Goal: Information Seeking & Learning: Find specific fact

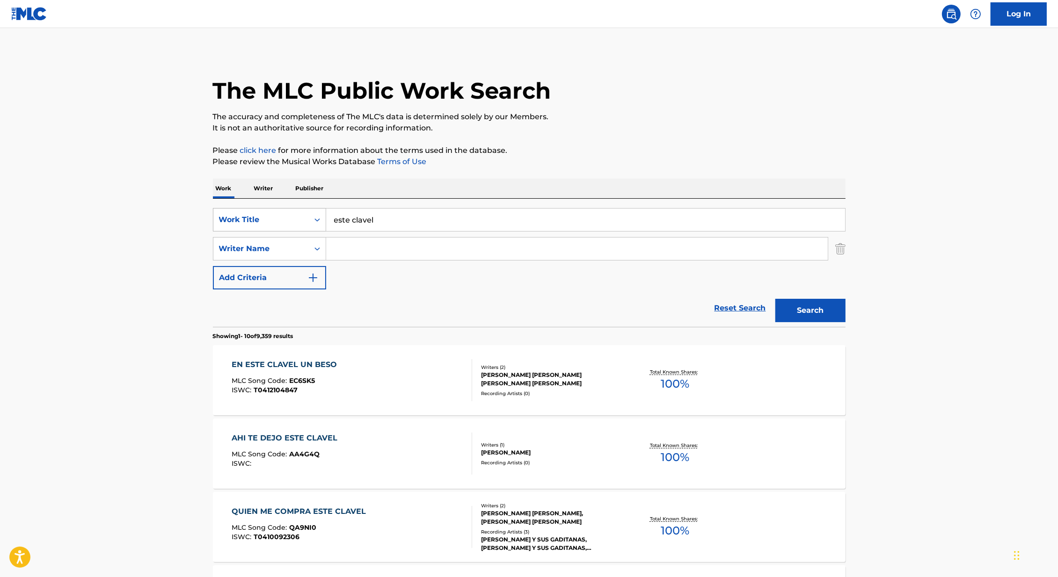
drag, startPoint x: 324, startPoint y: 213, endPoint x: 245, endPoint y: 213, distance: 79.1
click at [246, 213] on div "SearchWithCriteria179bc504-553a-4e2e-bad5-3357b0d71d13 Work Title este [PERSON_…" at bounding box center [529, 219] width 633 height 23
click at [352, 225] on input "este clavel" at bounding box center [585, 220] width 519 height 22
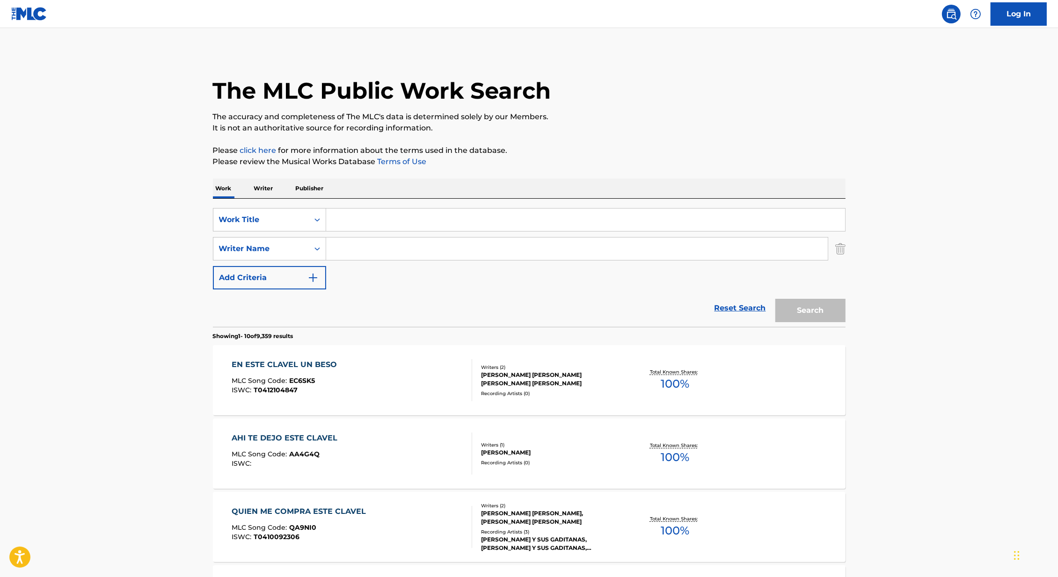
click at [366, 220] on input "Search Form" at bounding box center [585, 220] width 519 height 22
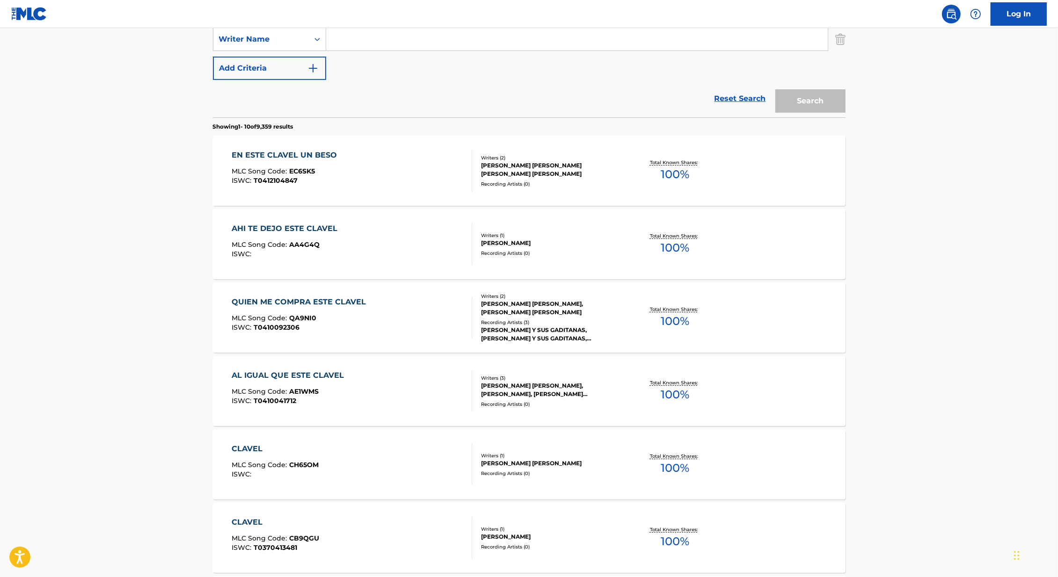
scroll to position [201, 0]
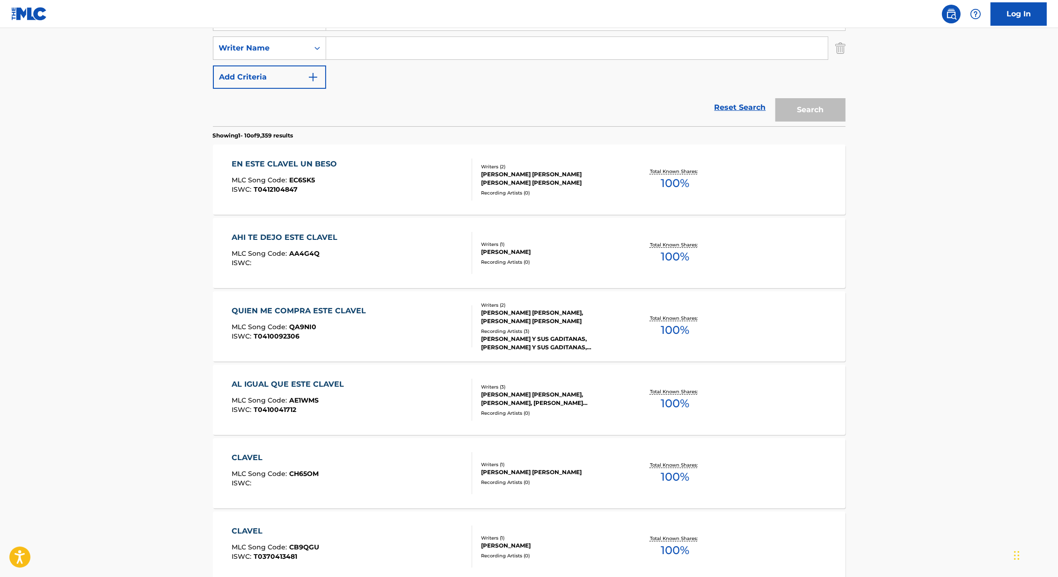
click at [308, 237] on div "AHI TE DEJO ESTE CLAVEL" at bounding box center [287, 237] width 110 height 11
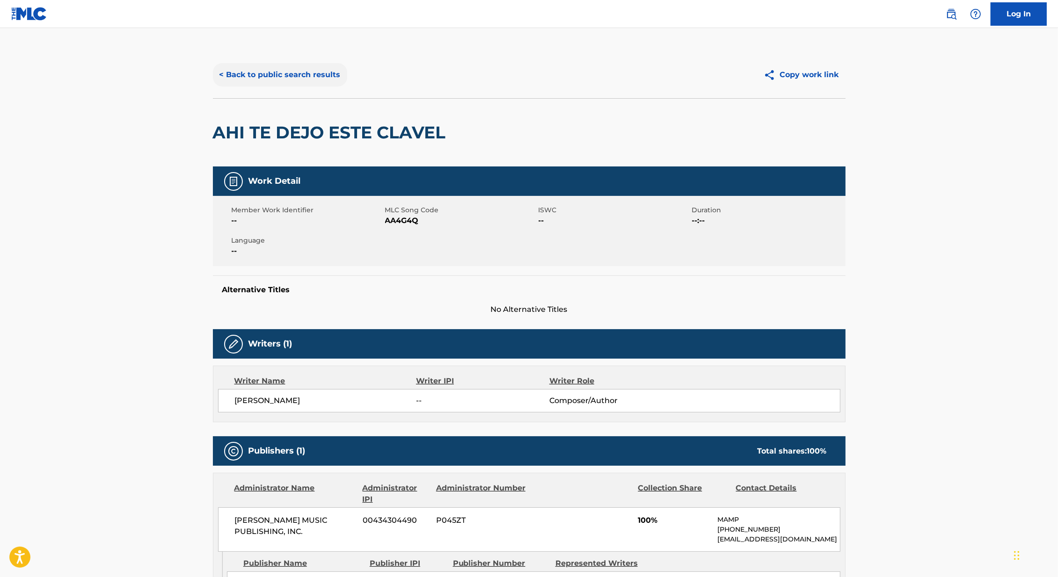
click at [306, 75] on button "< Back to public search results" at bounding box center [280, 74] width 134 height 23
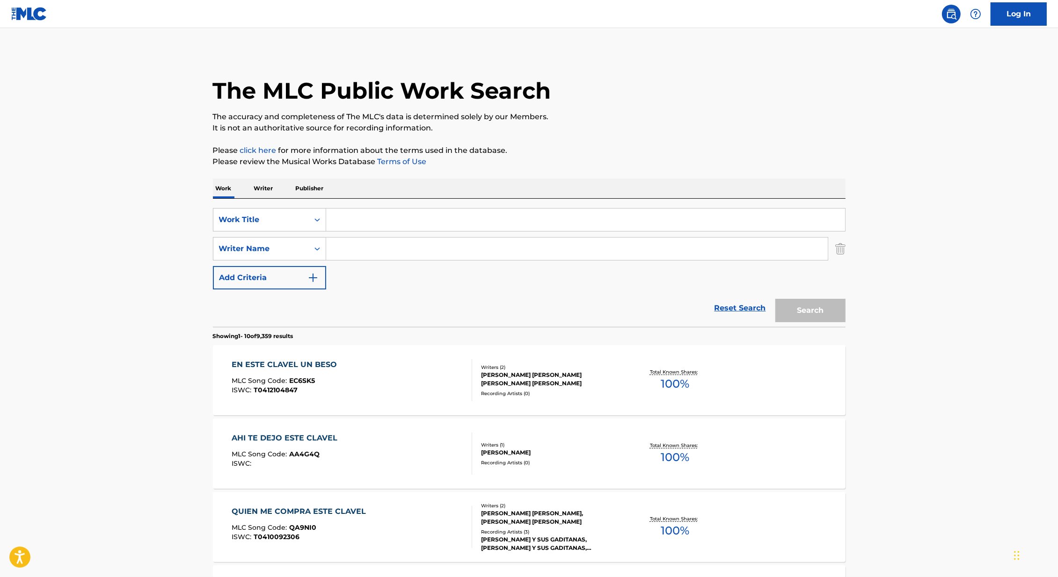
click at [397, 220] on input "Search Form" at bounding box center [585, 220] width 519 height 22
click at [396, 183] on div "Work Writer Publisher" at bounding box center [529, 189] width 633 height 20
click at [370, 220] on input "Search Form" at bounding box center [585, 220] width 519 height 22
click at [775, 299] on button "Search" at bounding box center [810, 310] width 70 height 23
drag, startPoint x: 392, startPoint y: 225, endPoint x: 283, endPoint y: 222, distance: 109.1
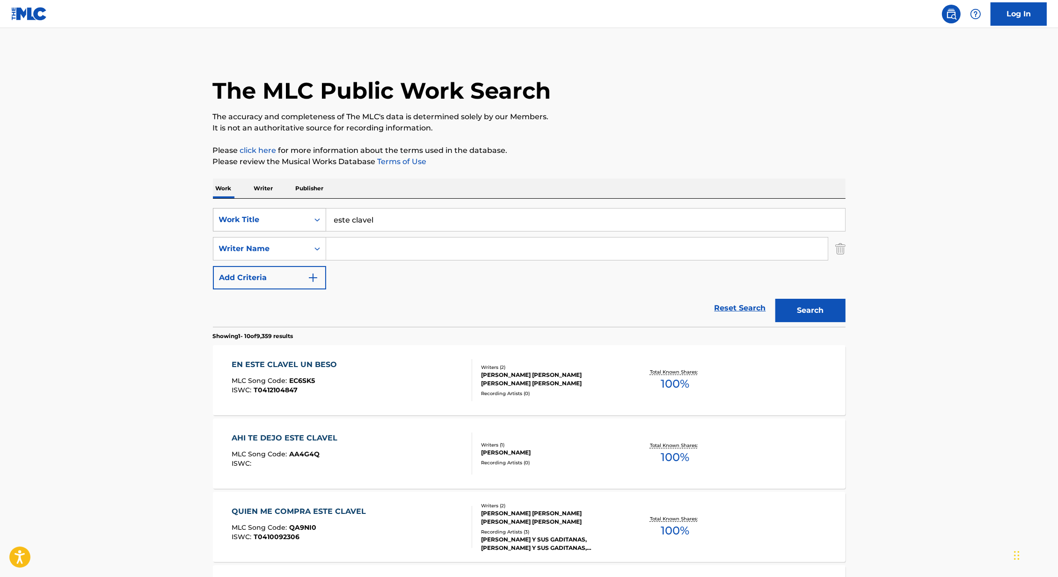
click at [283, 222] on div "SearchWithCriteria179bc504-553a-4e2e-bad5-3357b0d71d13 Work Title este [PERSON_…" at bounding box center [529, 219] width 633 height 23
type input "el jupa jupa"
click at [775, 299] on button "Search" at bounding box center [810, 310] width 70 height 23
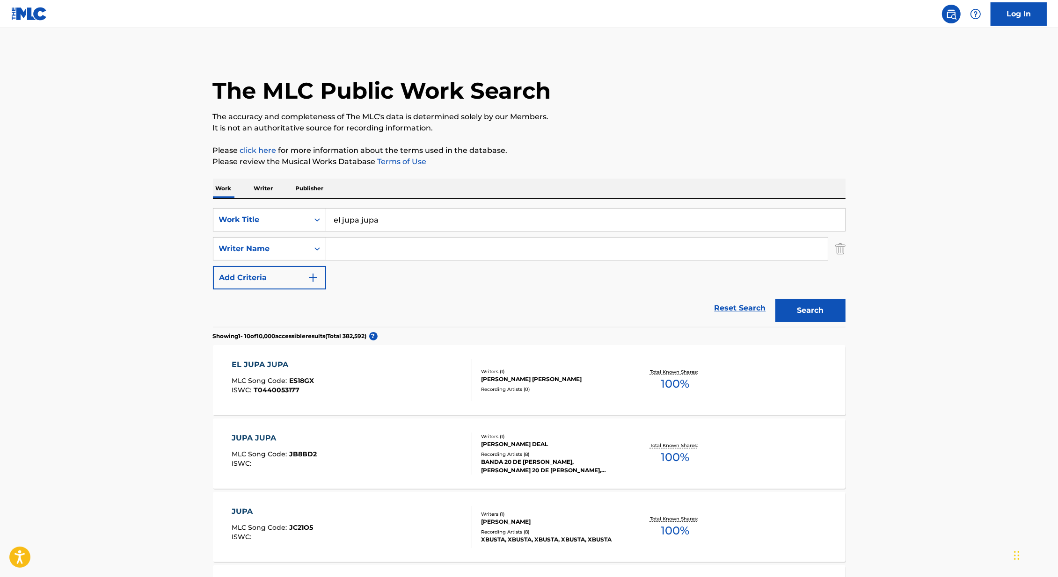
click at [392, 248] on input "Search Form" at bounding box center [577, 249] width 502 height 22
type input "[PERSON_NAME]"
click at [775, 299] on button "Search" at bounding box center [810, 310] width 70 height 23
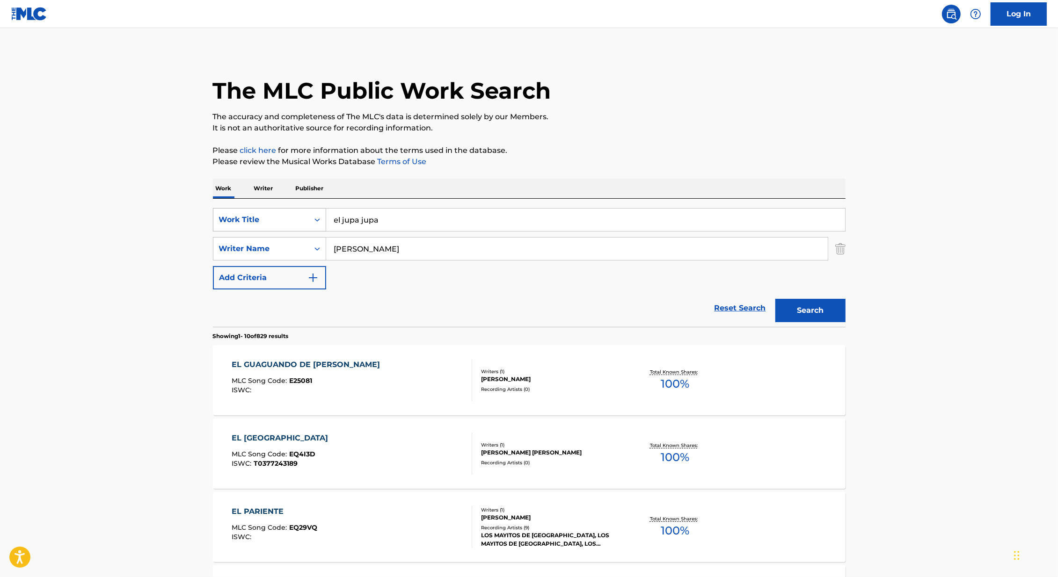
drag, startPoint x: 345, startPoint y: 219, endPoint x: 300, endPoint y: 219, distance: 44.9
click at [301, 219] on div "SearchWithCriteria179bc504-553a-4e2e-bad5-3357b0d71d13 Work Title el jupa jupa" at bounding box center [529, 219] width 633 height 23
click at [775, 299] on button "Search" at bounding box center [810, 310] width 70 height 23
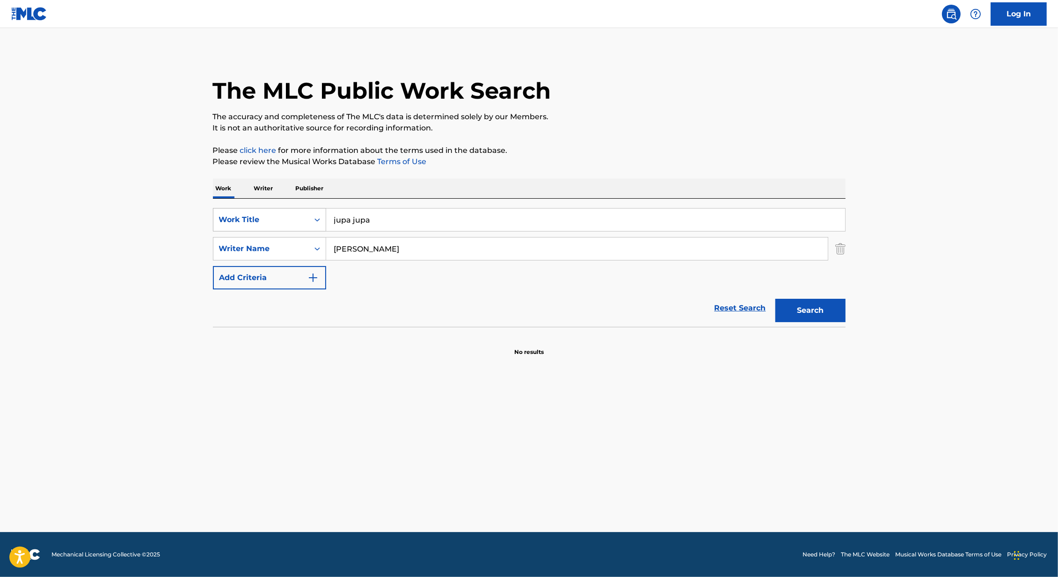
drag, startPoint x: 379, startPoint y: 226, endPoint x: 255, endPoint y: 226, distance: 124.0
click at [257, 226] on div "SearchWithCriteria179bc504-553a-4e2e-bad5-3357b0d71d13 Work Title jupa jupa" at bounding box center [529, 219] width 633 height 23
type input "j"
click at [843, 244] on img "Search Form" at bounding box center [840, 248] width 10 height 23
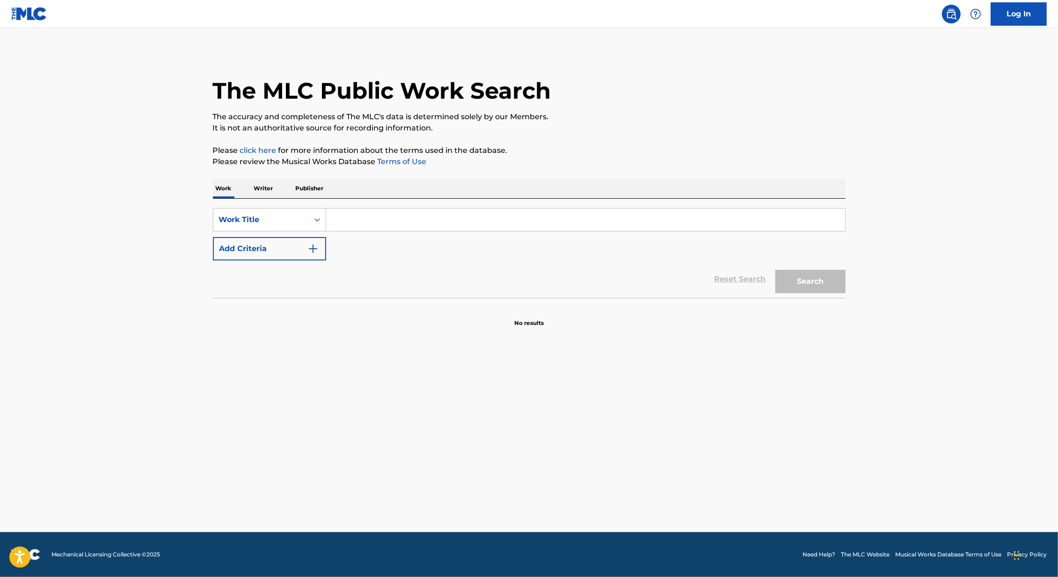
click at [398, 213] on input "Search Form" at bounding box center [585, 220] width 519 height 22
click at [775, 270] on button "Search" at bounding box center [810, 281] width 70 height 23
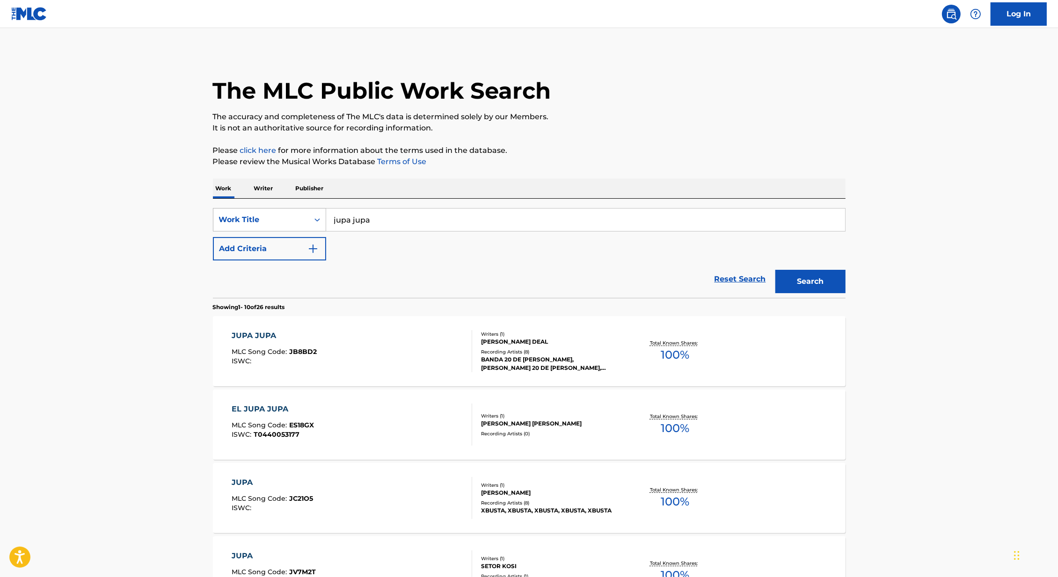
drag, startPoint x: 402, startPoint y: 219, endPoint x: 231, endPoint y: 218, distance: 170.8
click at [231, 219] on div "SearchWithCriteria179bc504-553a-4e2e-bad5-3357b0d71d13 Work Title jupa jupa" at bounding box center [529, 219] width 633 height 23
type input "el jupa jupa"
click at [775, 270] on button "Search" at bounding box center [810, 281] width 70 height 23
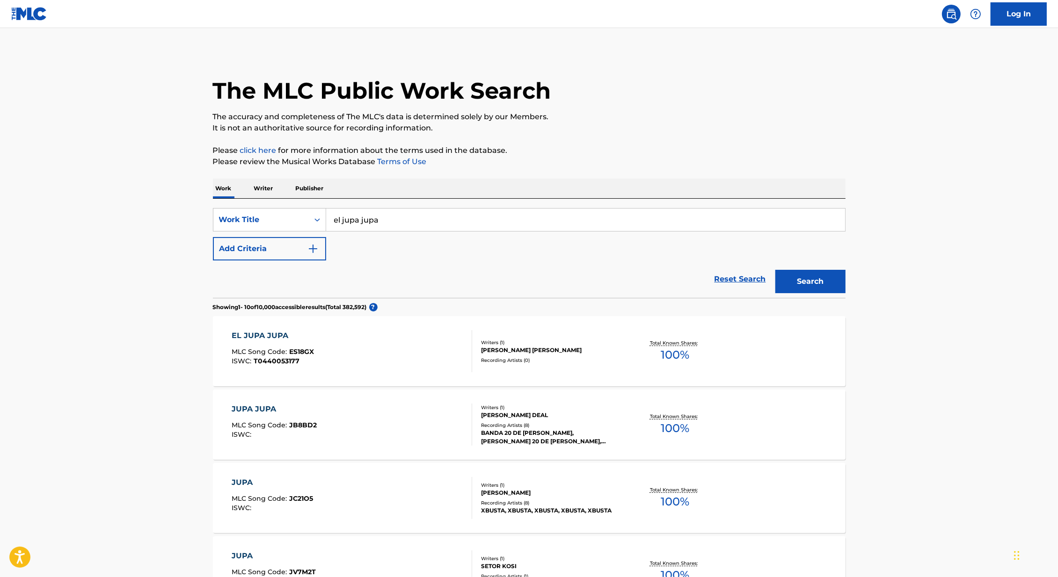
click at [356, 351] on div "EL JUPA JUPA MLC Song Code : ES18GX ISWC : T0440053177" at bounding box center [352, 351] width 241 height 42
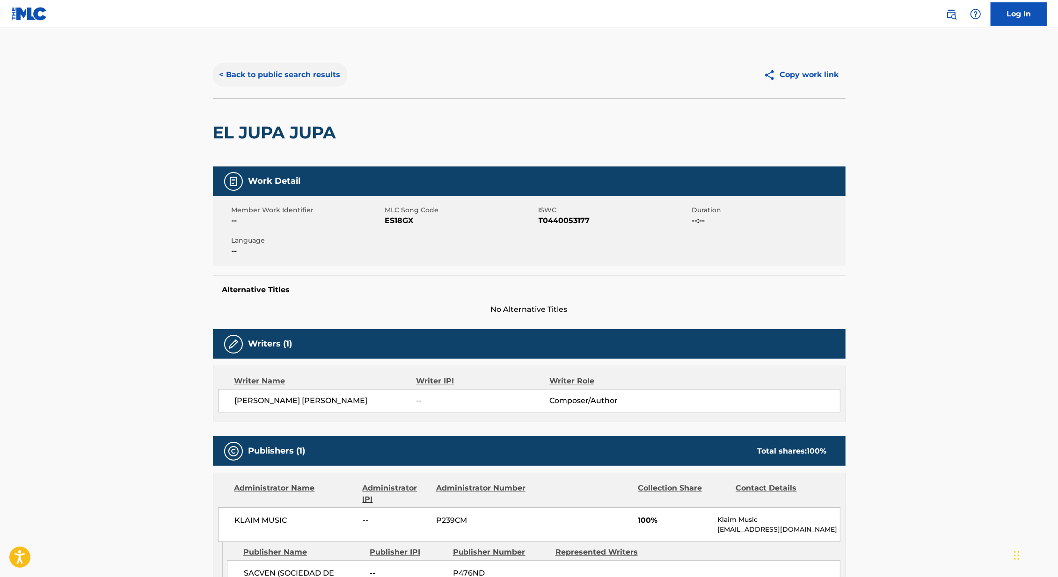
click at [288, 70] on button "< Back to public search results" at bounding box center [280, 74] width 134 height 23
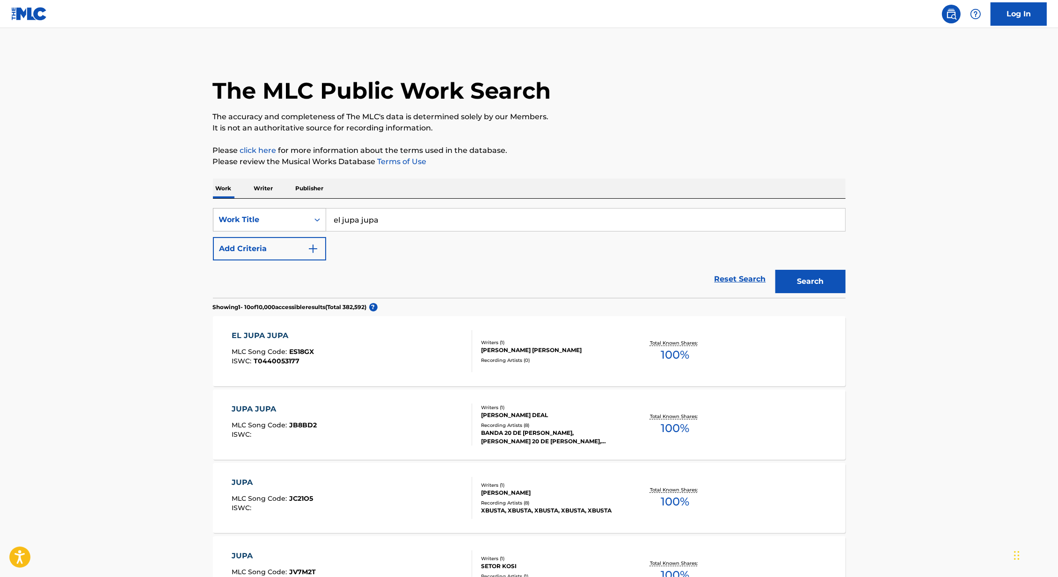
drag, startPoint x: 391, startPoint y: 219, endPoint x: 290, endPoint y: 219, distance: 101.5
click at [292, 219] on div "SearchWithCriteria179bc504-553a-4e2e-bad5-3357b0d71d13 Work Title el jupa jupa" at bounding box center [529, 219] width 633 height 23
paste input "Casi Me [PERSON_NAME]"
type input "Casi Me [PERSON_NAME]"
click at [817, 284] on button "Search" at bounding box center [810, 281] width 70 height 23
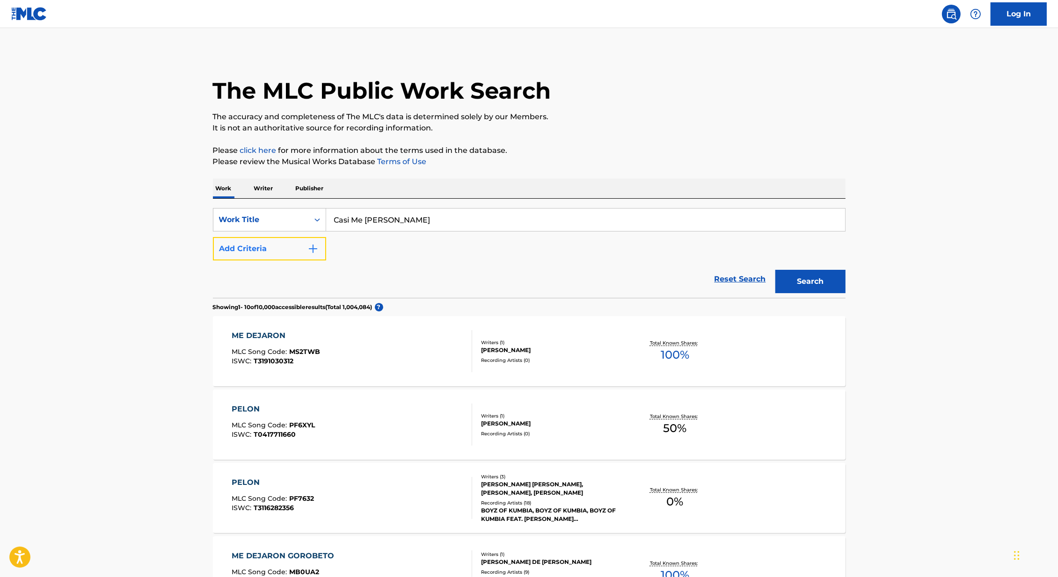
click at [295, 245] on button "Add Criteria" at bounding box center [269, 248] width 113 height 23
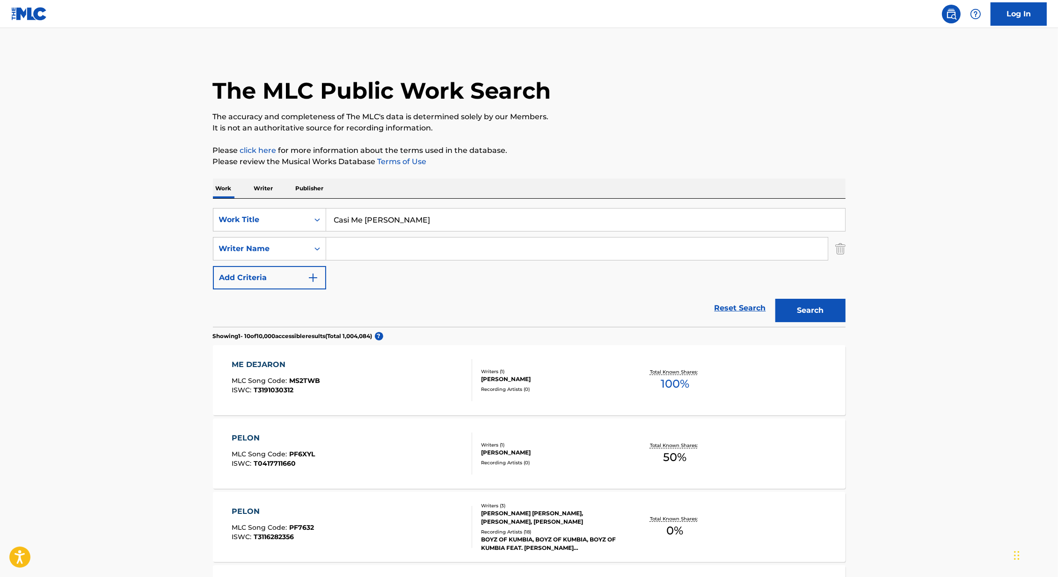
click at [372, 246] on input "Search Form" at bounding box center [577, 249] width 502 height 22
click at [775, 299] on button "Search" at bounding box center [810, 310] width 70 height 23
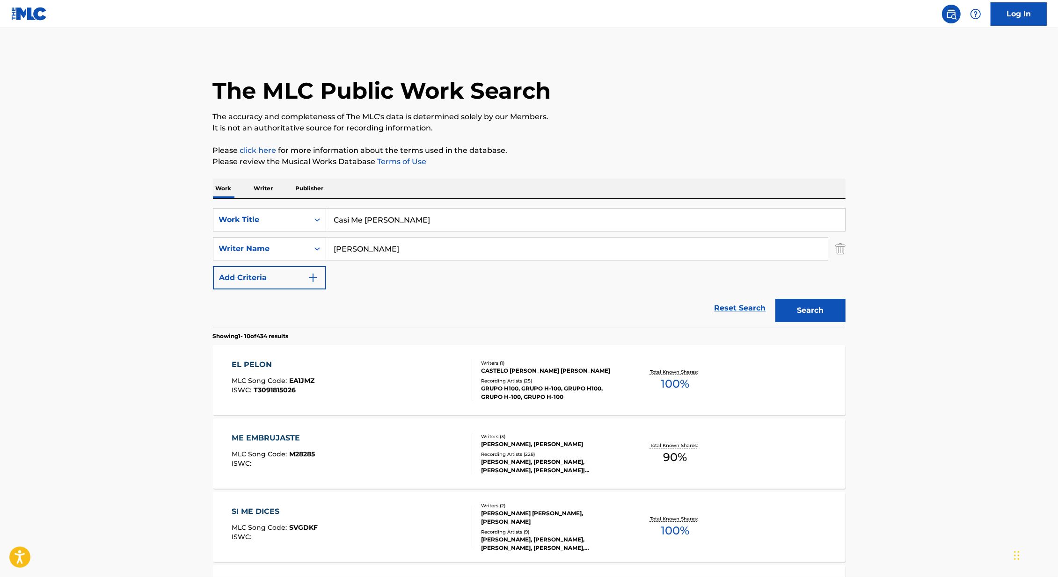
click at [357, 254] on input "[PERSON_NAME]" at bounding box center [577, 249] width 502 height 22
type input "oscar"
click at [775, 299] on button "Search" at bounding box center [810, 310] width 70 height 23
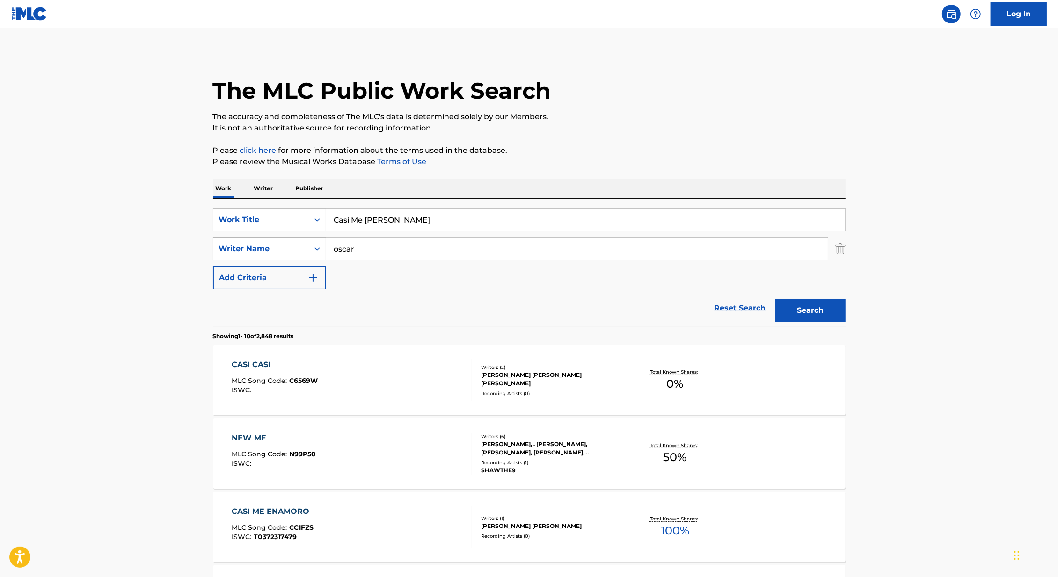
drag, startPoint x: 414, startPoint y: 248, endPoint x: 311, endPoint y: 248, distance: 103.4
click at [311, 248] on div "SearchWithCriteria418c324f-fc0e-44a5-acb5-8532e4a960c9 Writer Name [PERSON_NAME]" at bounding box center [529, 248] width 633 height 23
click at [157, 269] on main "The MLC Public Work Search The accuracy and completeness of The MLC's data is d…" at bounding box center [529, 578] width 1058 height 1101
drag, startPoint x: 421, startPoint y: 221, endPoint x: 277, endPoint y: 221, distance: 143.2
click at [277, 221] on div "SearchWithCriteria179bc504-553a-4e2e-bad5-3357b0d71d13 Work Title Casi Me Dejar…" at bounding box center [529, 219] width 633 height 23
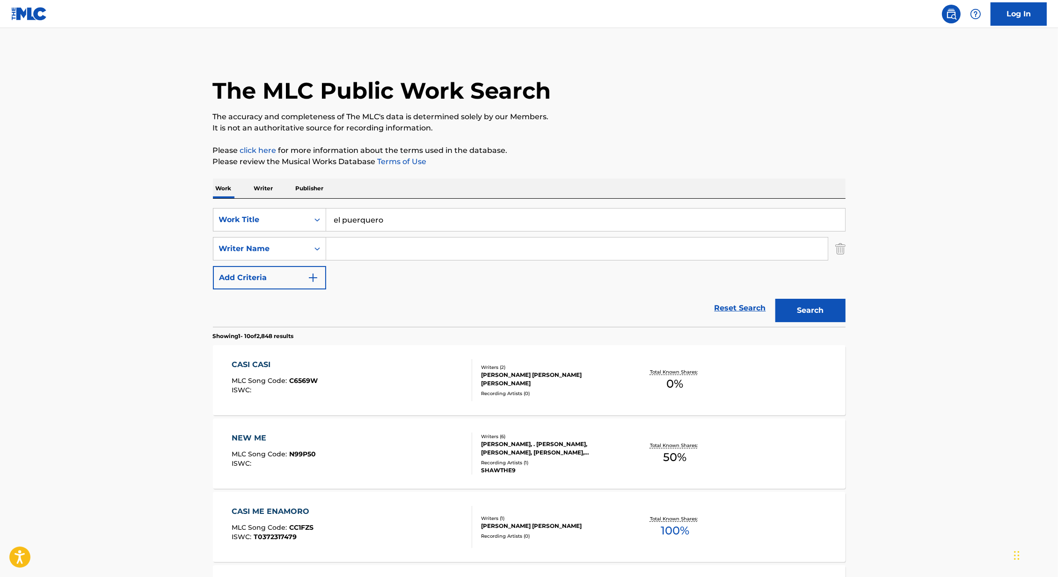
click at [775, 299] on button "Search" at bounding box center [810, 310] width 70 height 23
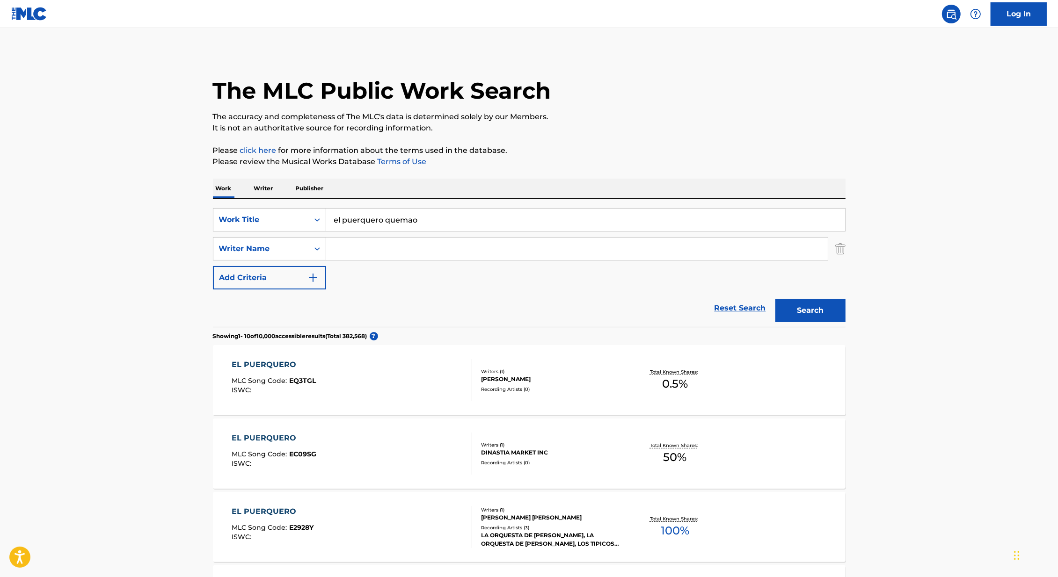
type input "el puerquero quemao"
click at [775, 299] on button "Search" at bounding box center [810, 310] width 70 height 23
click at [398, 244] on input "Search Form" at bounding box center [577, 249] width 502 height 22
type input "[PERSON_NAME]"
click at [775, 299] on button "Search" at bounding box center [810, 310] width 70 height 23
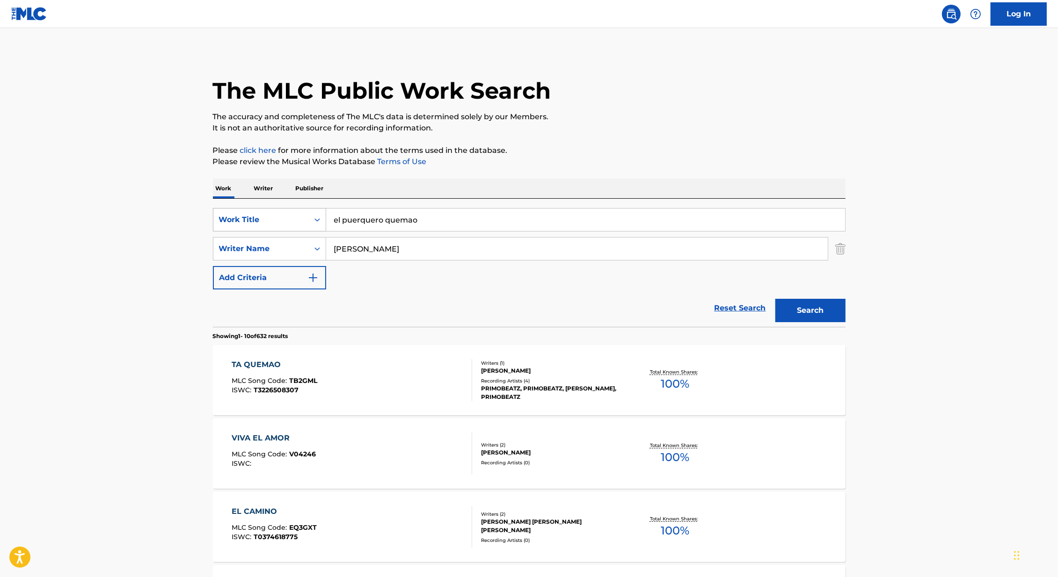
drag, startPoint x: 432, startPoint y: 218, endPoint x: 311, endPoint y: 218, distance: 120.7
click at [313, 218] on div "SearchWithCriteria179bc504-553a-4e2e-bad5-3357b0d71d13 Work Title el puerquero …" at bounding box center [529, 219] width 633 height 23
click at [335, 250] on input "[PERSON_NAME]" at bounding box center [577, 249] width 502 height 22
type input "[PERSON_NAME]"
click at [593, 248] on input "[PERSON_NAME]" at bounding box center [577, 249] width 502 height 22
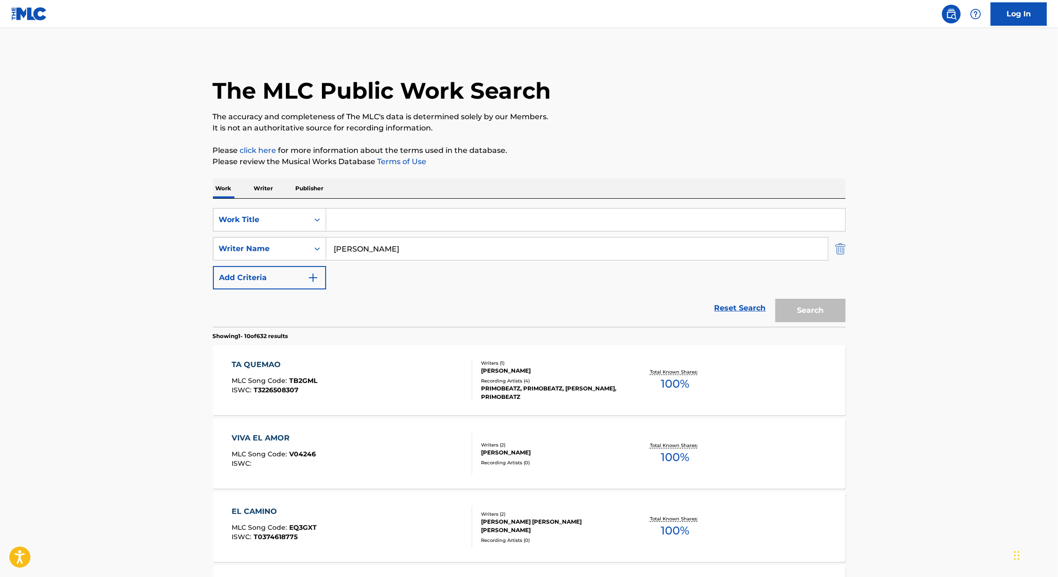
click at [840, 255] on img "Search Form" at bounding box center [840, 248] width 10 height 23
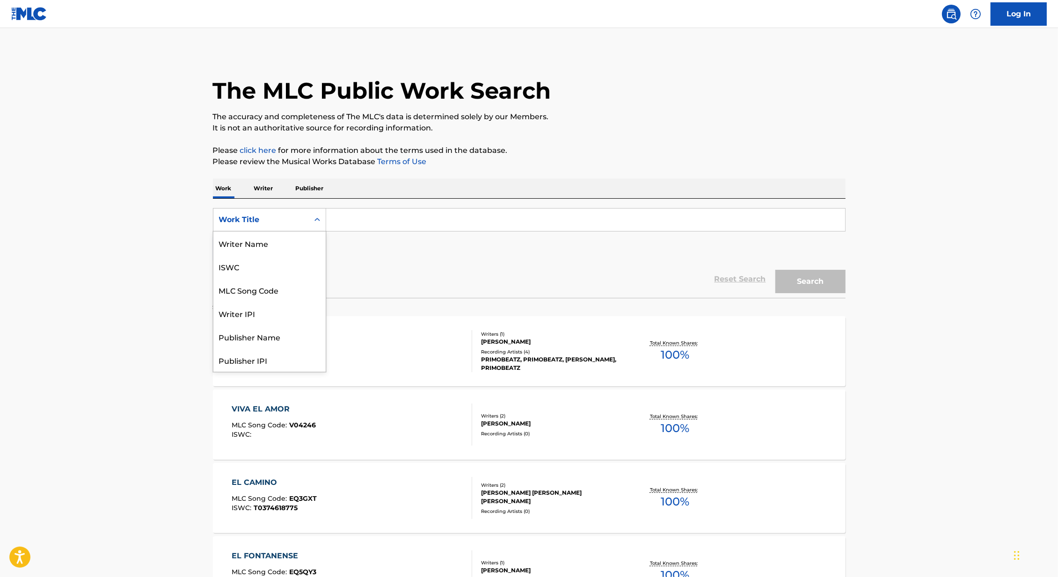
click at [261, 220] on div "Work Title" at bounding box center [261, 219] width 84 height 11
click at [267, 246] on div "Writer Name" at bounding box center [269, 243] width 112 height 23
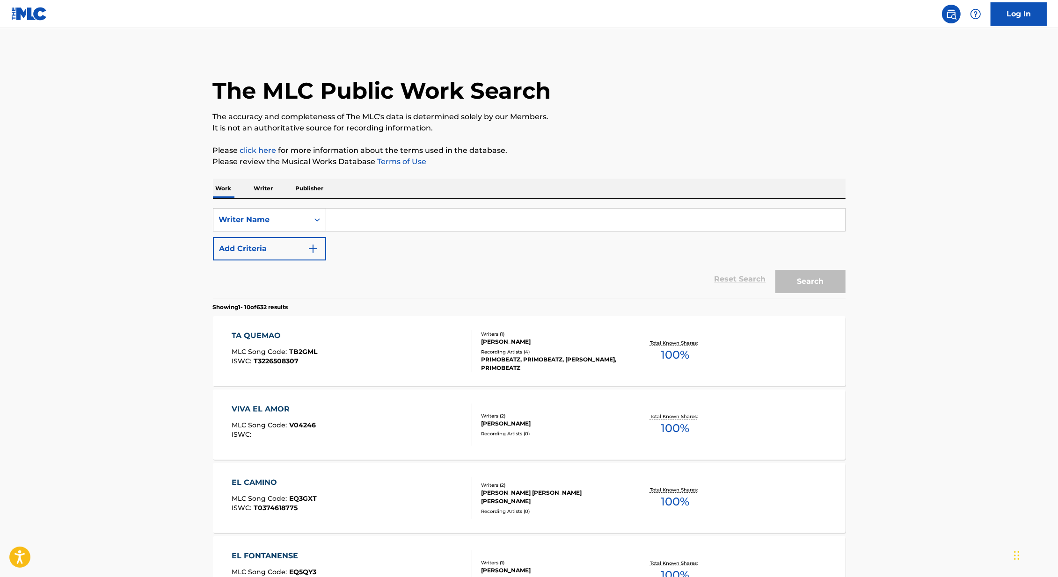
click at [363, 226] on input "Search Form" at bounding box center [585, 220] width 519 height 22
type input "[PERSON_NAME]"
click at [775, 270] on button "Search" at bounding box center [810, 281] width 70 height 23
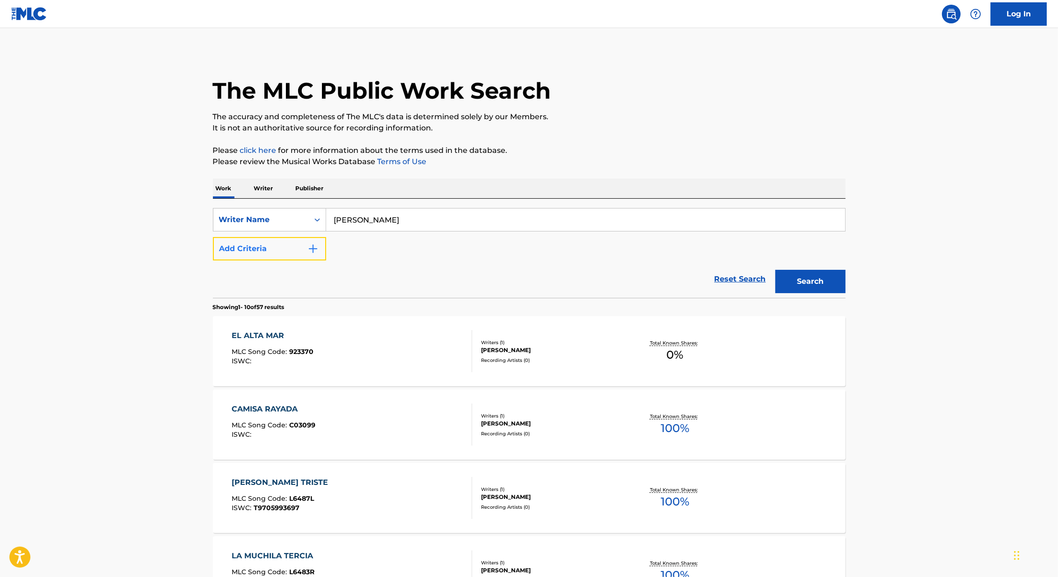
click at [303, 257] on button "Add Criteria" at bounding box center [269, 248] width 113 height 23
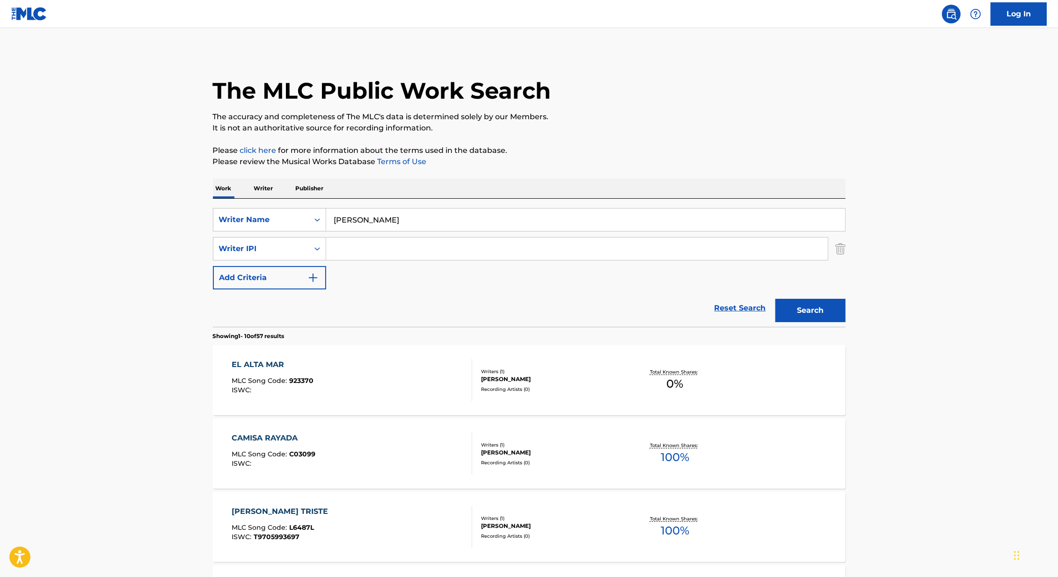
click at [371, 256] on input "Search Form" at bounding box center [577, 249] width 502 height 22
click at [291, 243] on div "Writer IPI" at bounding box center [261, 248] width 84 height 11
click at [844, 252] on img "Search Form" at bounding box center [840, 248] width 10 height 23
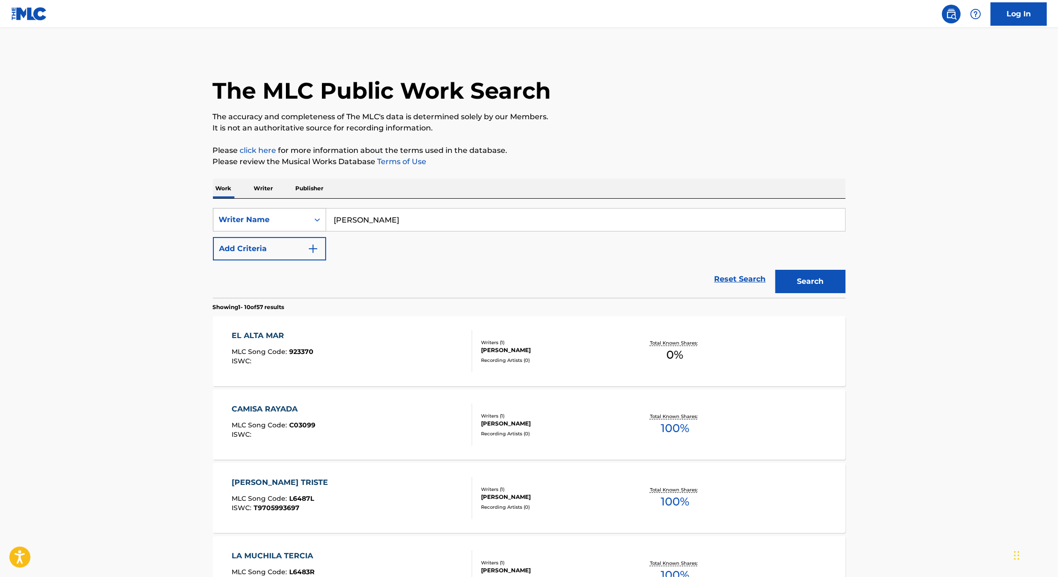
drag, startPoint x: 402, startPoint y: 223, endPoint x: 247, endPoint y: 223, distance: 155.8
click at [250, 223] on div "SearchWithCriteria907299f3-a065-4382-8e31-b1ca703a12d4 Writer Name [PERSON_NAME]" at bounding box center [529, 219] width 633 height 23
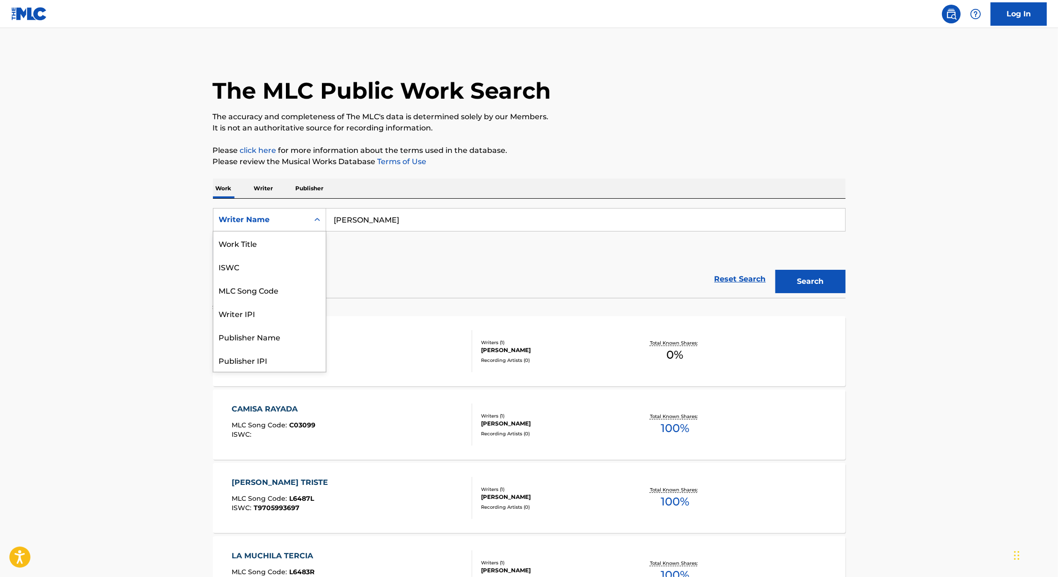
click at [247, 223] on div "Writer Name" at bounding box center [261, 219] width 84 height 11
click at [250, 239] on div "Work Title" at bounding box center [269, 243] width 112 height 23
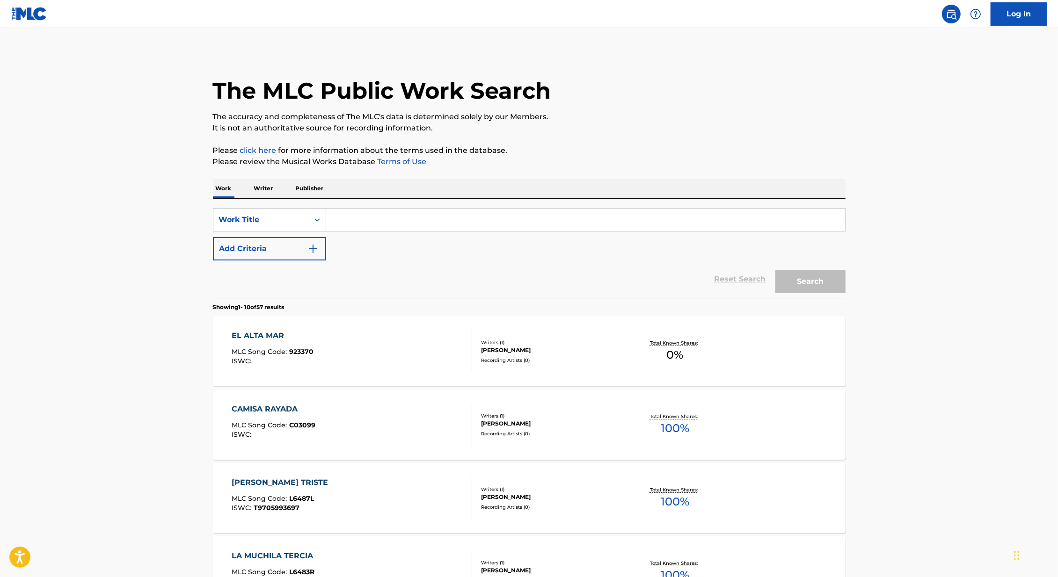
click at [370, 204] on div "SearchWithCriteria8d1e3237-bf0c-4d3a-9f19-b60d8e48d8e0 Work Title Add Criteria …" at bounding box center [529, 248] width 633 height 99
click at [362, 228] on input "Search Form" at bounding box center [585, 220] width 519 height 22
type input "hijo [PERSON_NAME]"
click at [775, 270] on button "Search" at bounding box center [810, 281] width 70 height 23
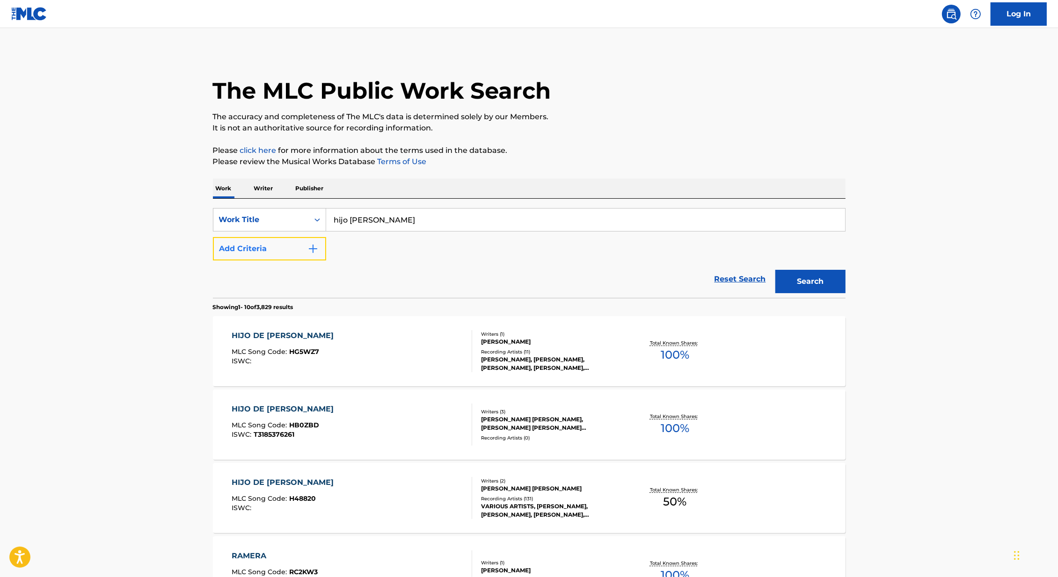
click at [271, 240] on button "Add Criteria" at bounding box center [269, 248] width 113 height 23
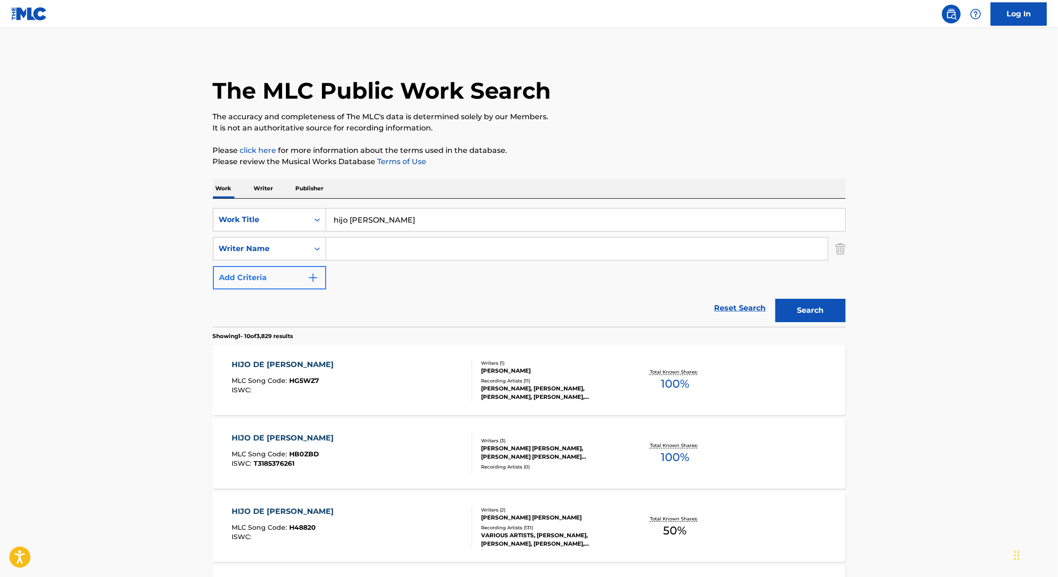
click at [392, 250] on input "Search Form" at bounding box center [577, 249] width 502 height 22
type input "[PERSON_NAME]"
click at [775, 299] on button "Search" at bounding box center [810, 310] width 70 height 23
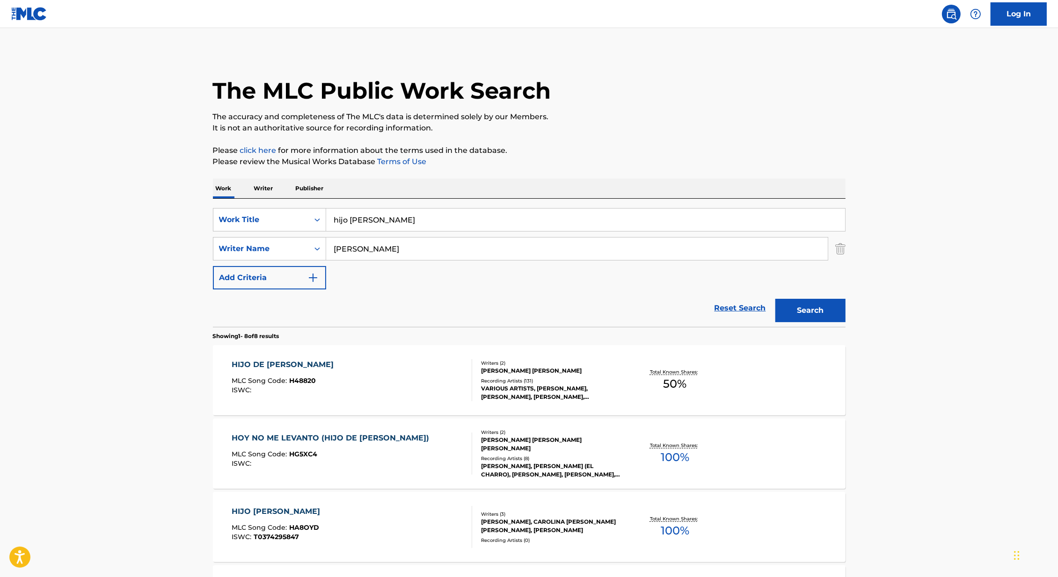
click at [614, 389] on div "VARIOUS ARTISTS, [PERSON_NAME], [PERSON_NAME], [PERSON_NAME], [PERSON_NAME]" at bounding box center [551, 393] width 141 height 17
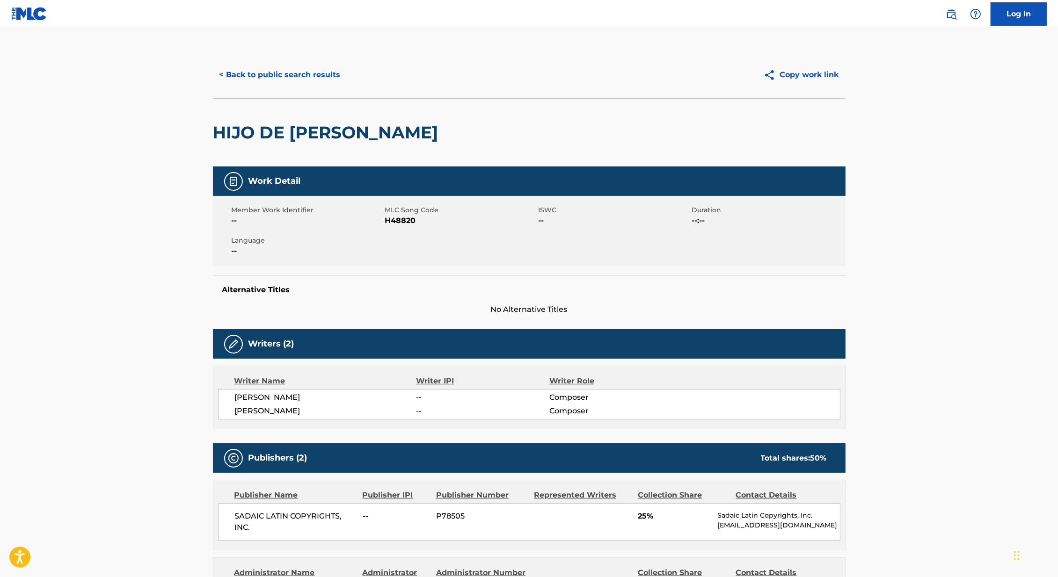
click at [273, 63] on div "< Back to public search results Copy work link" at bounding box center [529, 74] width 633 height 47
click at [273, 72] on button "< Back to public search results" at bounding box center [280, 74] width 134 height 23
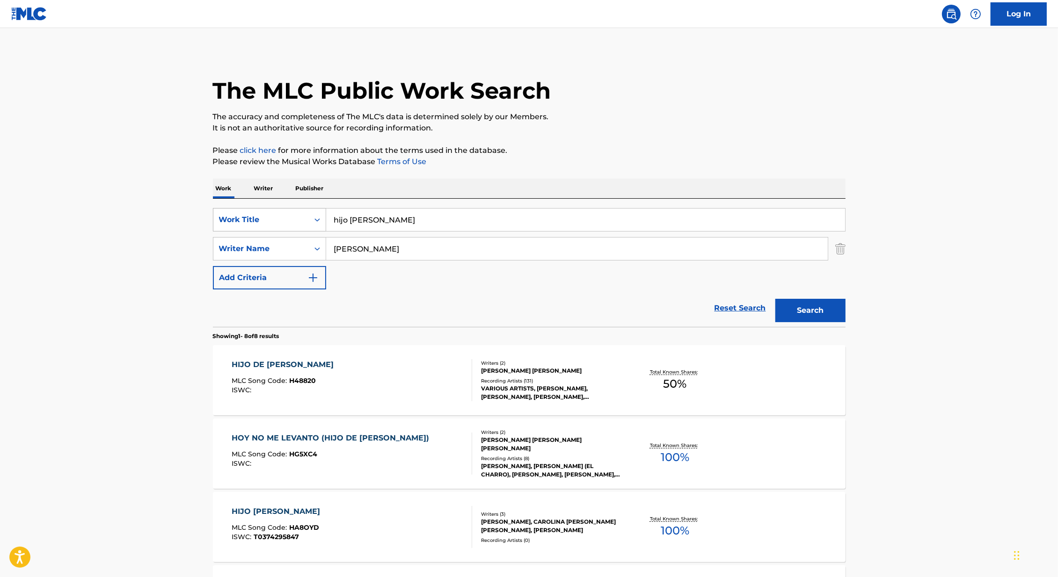
drag, startPoint x: 391, startPoint y: 222, endPoint x: 253, endPoint y: 214, distance: 137.8
click at [253, 214] on div "SearchWithCriteria8d1e3237-bf0c-4d3a-9f19-b60d8e48d8e0 Work Title hijo [PERSON_…" at bounding box center [529, 219] width 633 height 23
paste input "Mataron El Tigre"
type input "Mataron El Tigre"
click at [157, 230] on main "The MLC Public Work Search The accuracy and completeness of The MLC's data is d…" at bounding box center [529, 503] width 1058 height 950
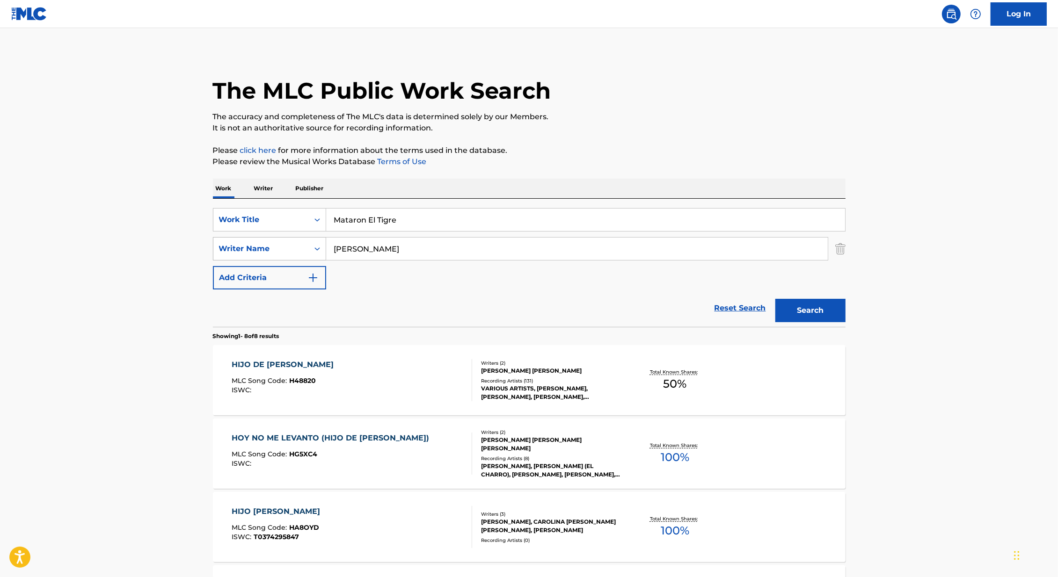
drag, startPoint x: 386, startPoint y: 249, endPoint x: 319, endPoint y: 249, distance: 67.4
click at [319, 249] on div "SearchWithCriteria418c324f-fc0e-44a5-acb5-8532e4a960c9 Writer Name [PERSON_NAME]" at bounding box center [529, 248] width 633 height 23
click at [775, 299] on button "Search" at bounding box center [810, 310] width 70 height 23
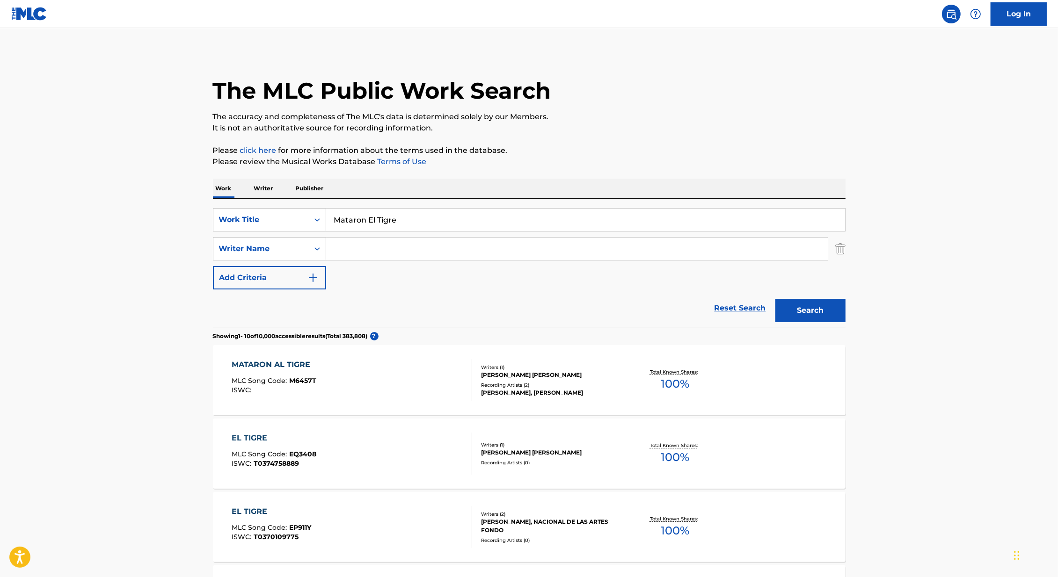
click at [490, 373] on div "[PERSON_NAME] [PERSON_NAME]" at bounding box center [551, 375] width 141 height 8
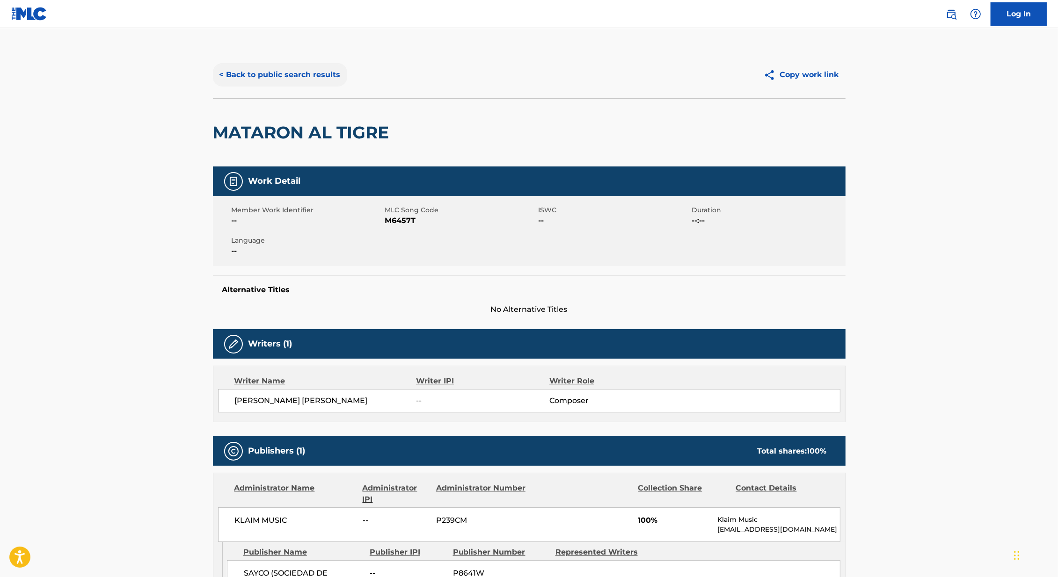
click at [302, 73] on button "< Back to public search results" at bounding box center [280, 74] width 134 height 23
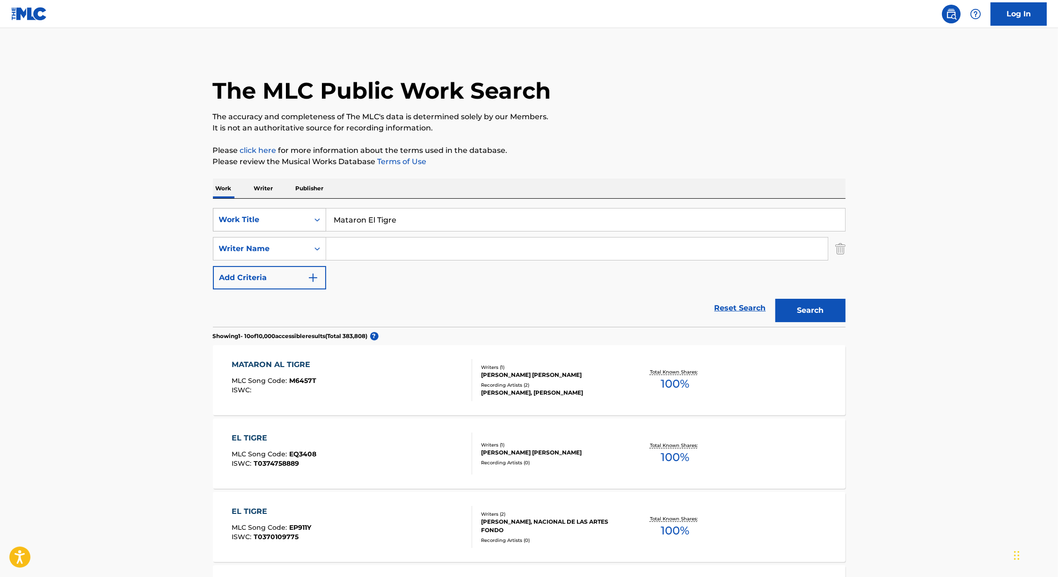
drag, startPoint x: 411, startPoint y: 220, endPoint x: 286, endPoint y: 219, distance: 124.5
click at [286, 219] on div "SearchWithCriteria8d1e3237-bf0c-4d3a-9f19-b60d8e48d8e0 Work Title Mataron El Ti…" at bounding box center [529, 219] width 633 height 23
type input "viaje a [PERSON_NAME]"
click at [775, 299] on button "Search" at bounding box center [810, 310] width 70 height 23
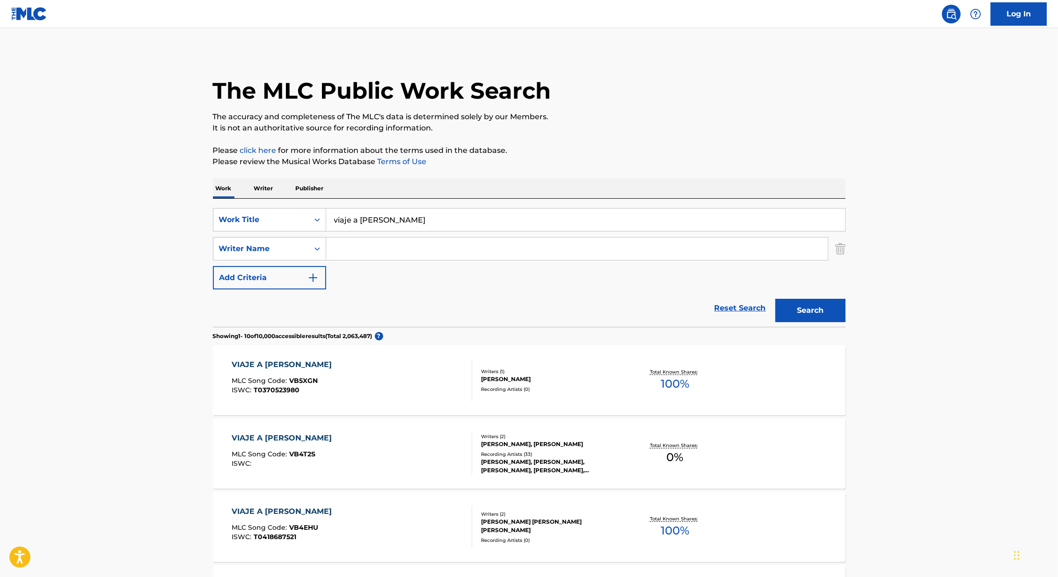
click at [348, 262] on div "SearchWithCriteria8d1e3237-bf0c-4d3a-9f19-b60d8e48d8e0 Work Title viaje a [PERS…" at bounding box center [529, 248] width 633 height 81
click at [348, 258] on input "Search Form" at bounding box center [577, 249] width 502 height 22
type input "ballorio"
click at [775, 299] on button "Search" at bounding box center [810, 310] width 70 height 23
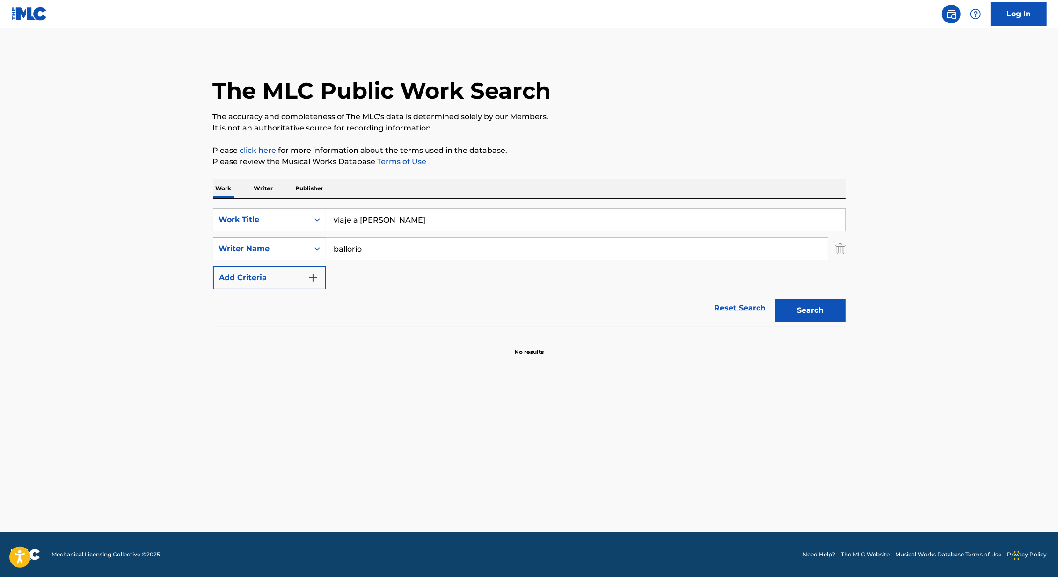
drag, startPoint x: 406, startPoint y: 243, endPoint x: 322, endPoint y: 244, distance: 83.8
click at [328, 244] on input "ballorio" at bounding box center [577, 249] width 502 height 22
click at [373, 253] on input "ballorio" at bounding box center [577, 249] width 502 height 22
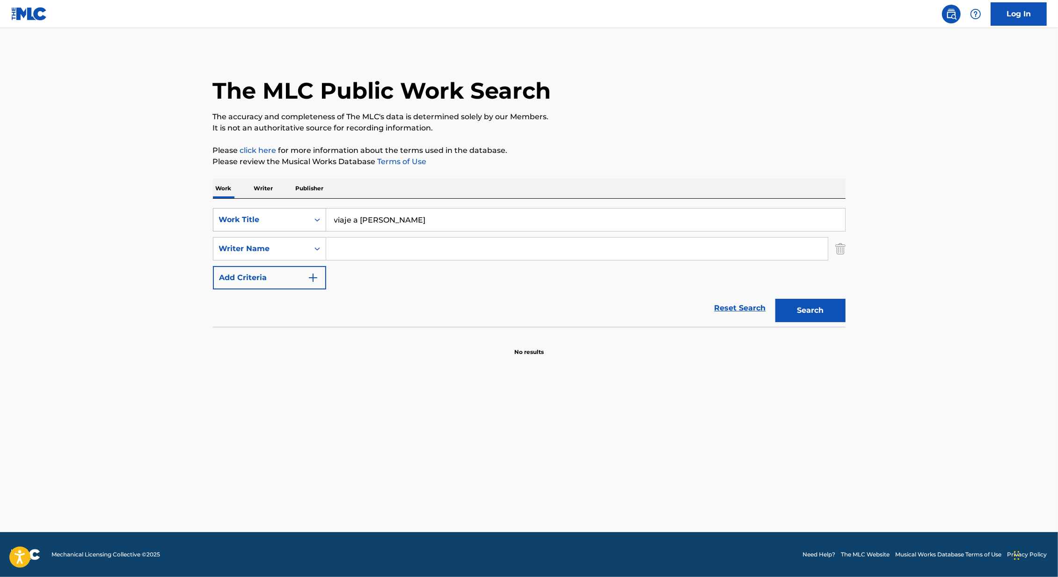
drag, startPoint x: 404, startPoint y: 227, endPoint x: 302, endPoint y: 221, distance: 101.7
click at [302, 221] on div "SearchWithCriteria8d1e3237-bf0c-4d3a-9f19-b60d8e48d8e0 Work Title viaje a [PERS…" at bounding box center [529, 219] width 633 height 23
click at [775, 299] on button "Search" at bounding box center [810, 310] width 70 height 23
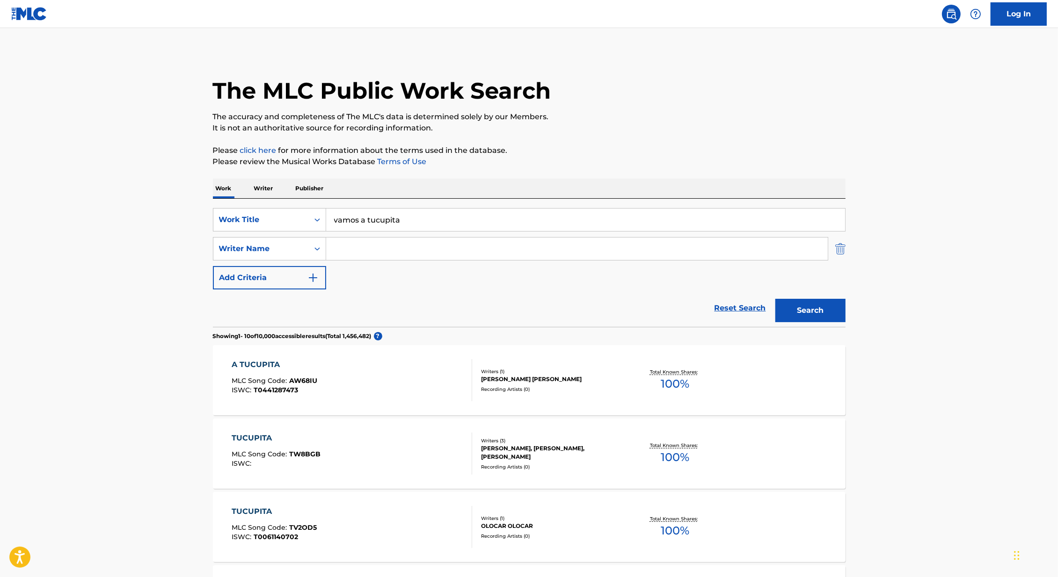
click at [841, 252] on img "Search Form" at bounding box center [840, 248] width 10 height 23
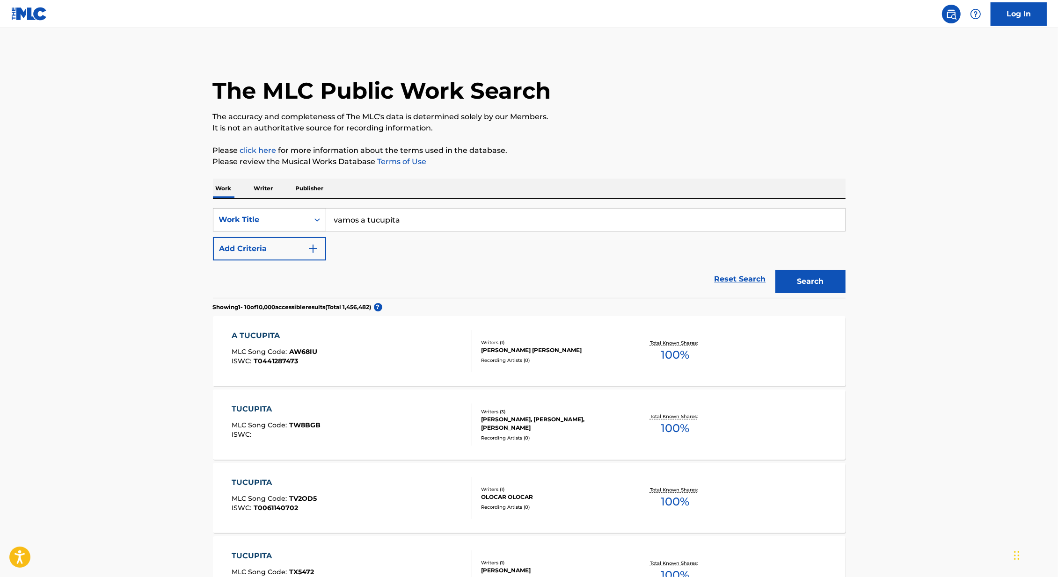
click at [262, 216] on div "Work Title" at bounding box center [261, 219] width 84 height 11
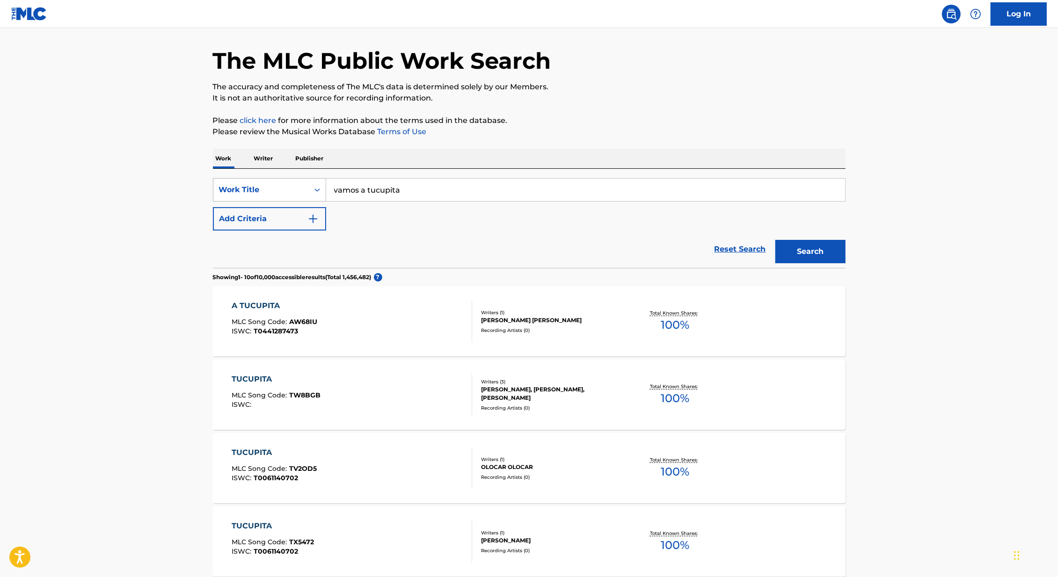
drag, startPoint x: 412, startPoint y: 198, endPoint x: 314, endPoint y: 177, distance: 100.0
click at [314, 178] on div "SearchWithCriteria8d1e3237-bf0c-4d3a-9f19-b60d8e48d8e0 Work Title vamos a tucup…" at bounding box center [529, 189] width 633 height 23
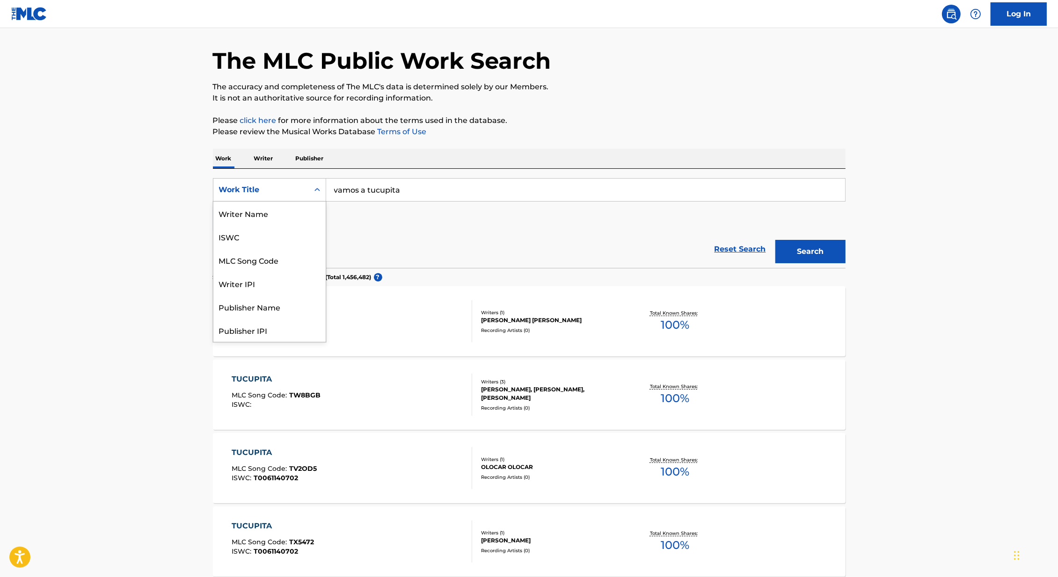
scroll to position [0, 0]
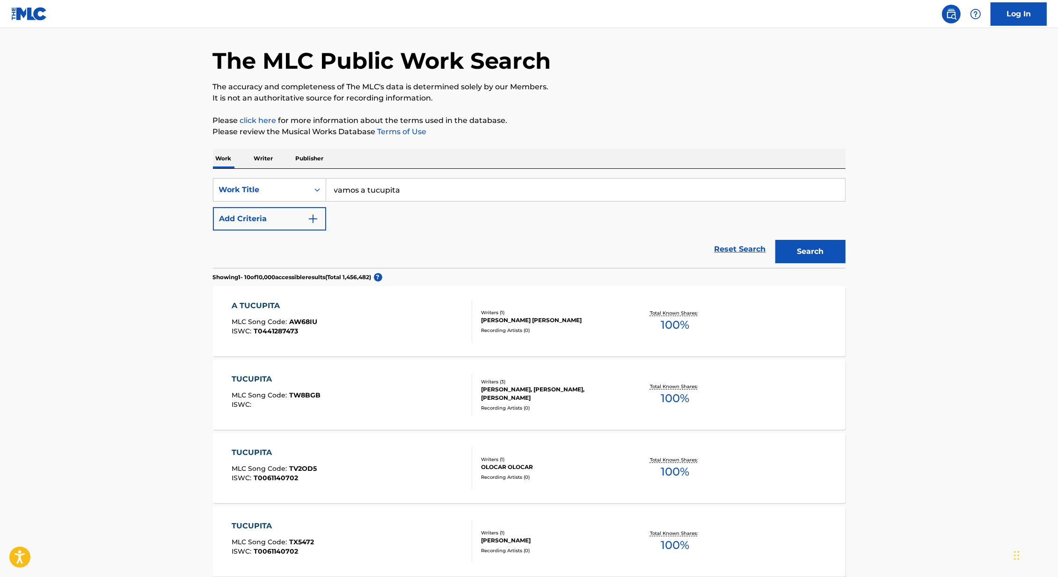
drag, startPoint x: 420, startPoint y: 190, endPoint x: 214, endPoint y: 171, distance: 207.2
click at [214, 171] on div "SearchWithCriteria8d1e3237-bf0c-4d3a-9f19-b60d8e48d8e0 option Work Title, selec…" at bounding box center [529, 218] width 633 height 99
type input "d"
type input "el frutero"
click at [775, 240] on button "Search" at bounding box center [810, 251] width 70 height 23
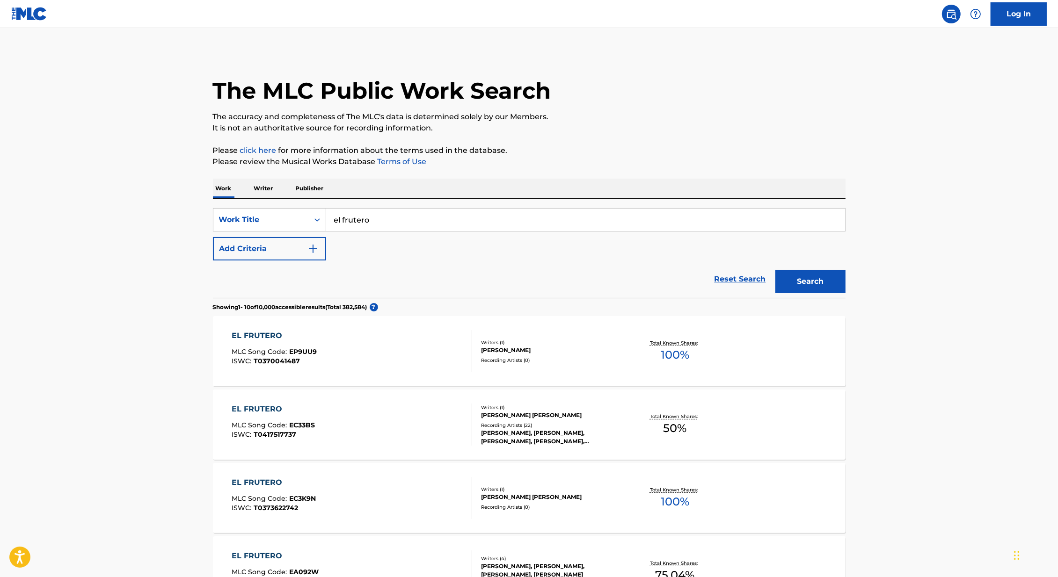
click at [289, 261] on div "Reset Search Search" at bounding box center [529, 279] width 633 height 37
click at [313, 248] on img "Search Form" at bounding box center [312, 248] width 11 height 11
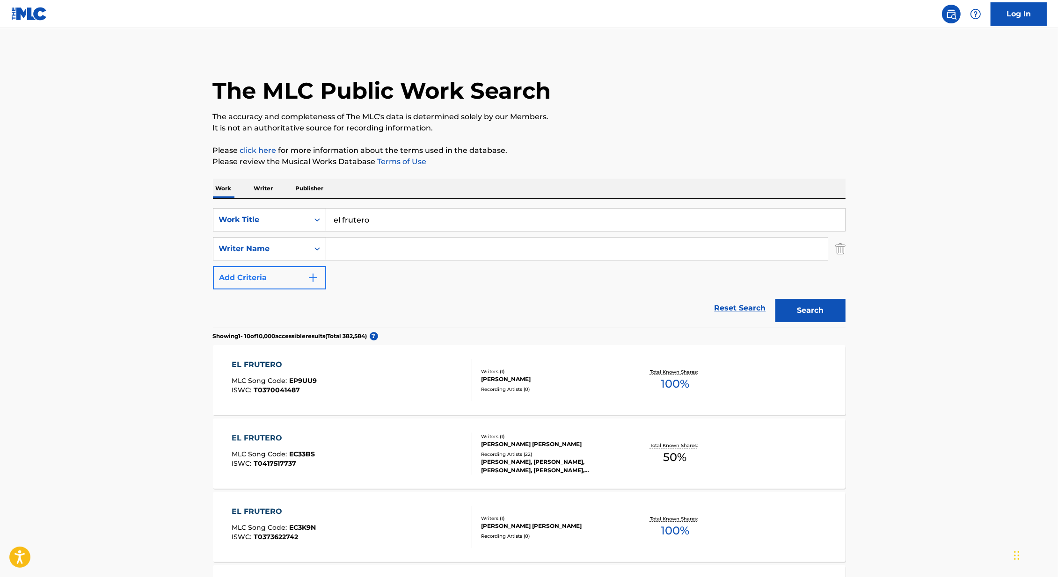
click at [371, 247] on input "Search Form" at bounding box center [577, 249] width 502 height 22
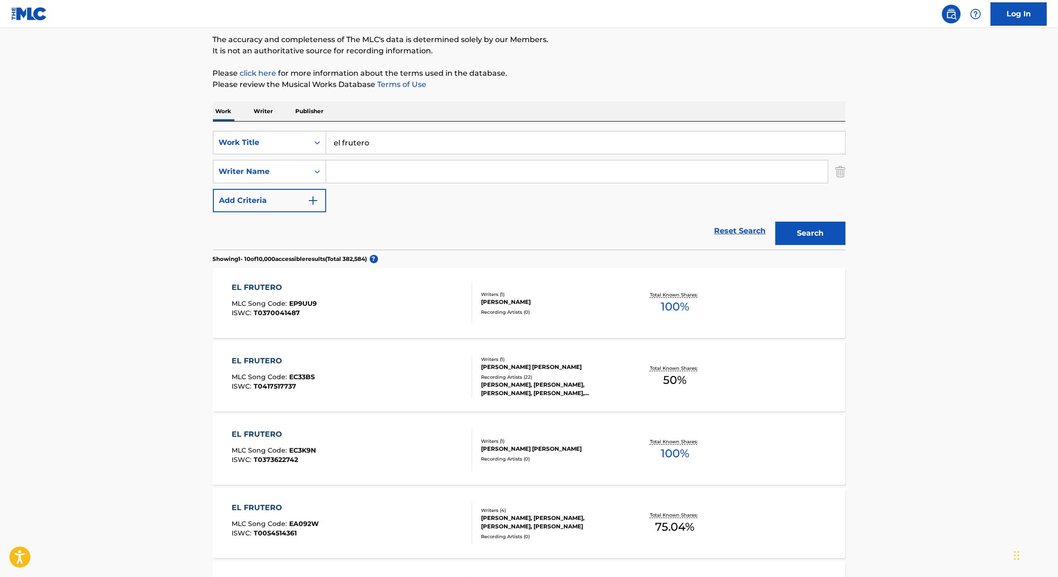
scroll to position [83, 0]
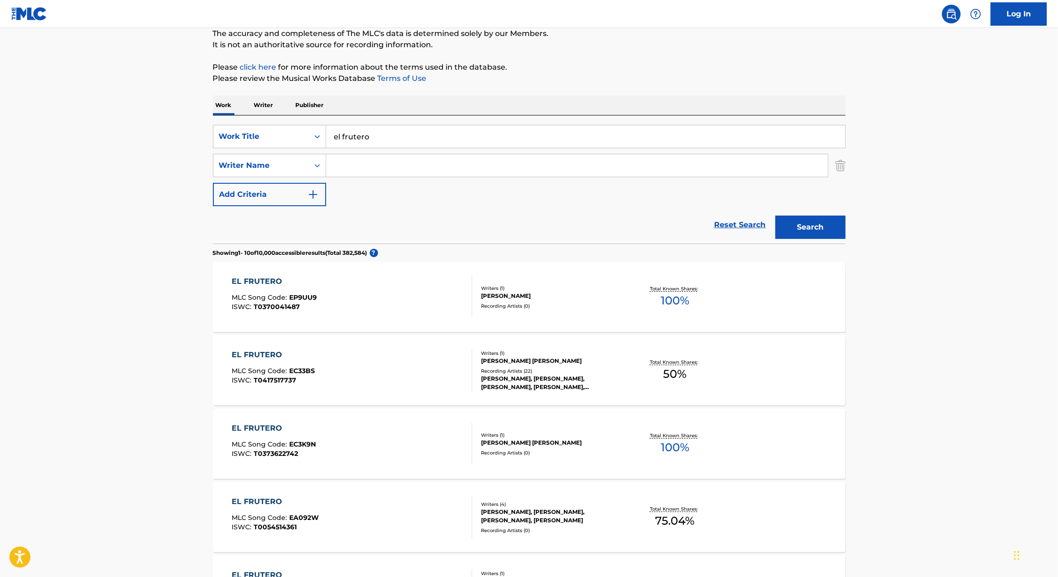
click at [371, 168] on input "Search Form" at bounding box center [577, 165] width 502 height 22
type input "[PERSON_NAME]"
click at [775, 216] on button "Search" at bounding box center [810, 227] width 70 height 23
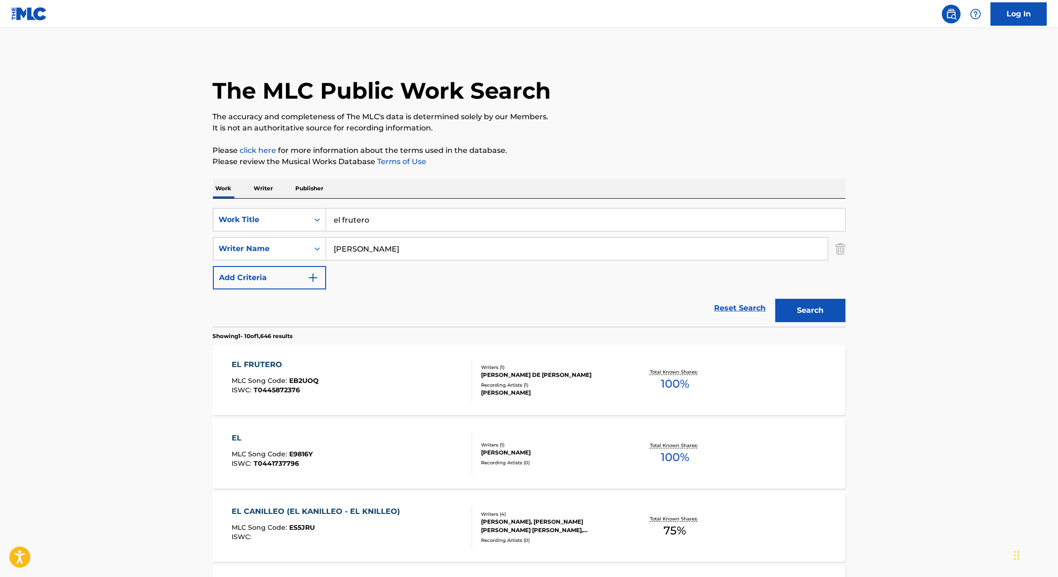
click at [378, 370] on div "EL FRUTERO MLC Song Code : EB2UOQ ISWC : T0445872376" at bounding box center [352, 380] width 241 height 42
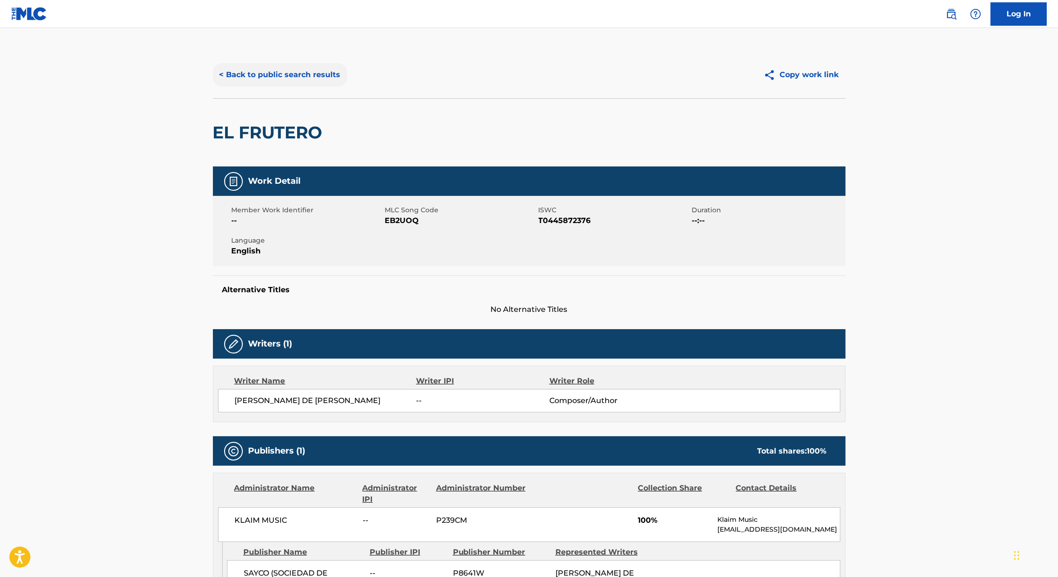
click at [283, 63] on button "< Back to public search results" at bounding box center [280, 74] width 134 height 23
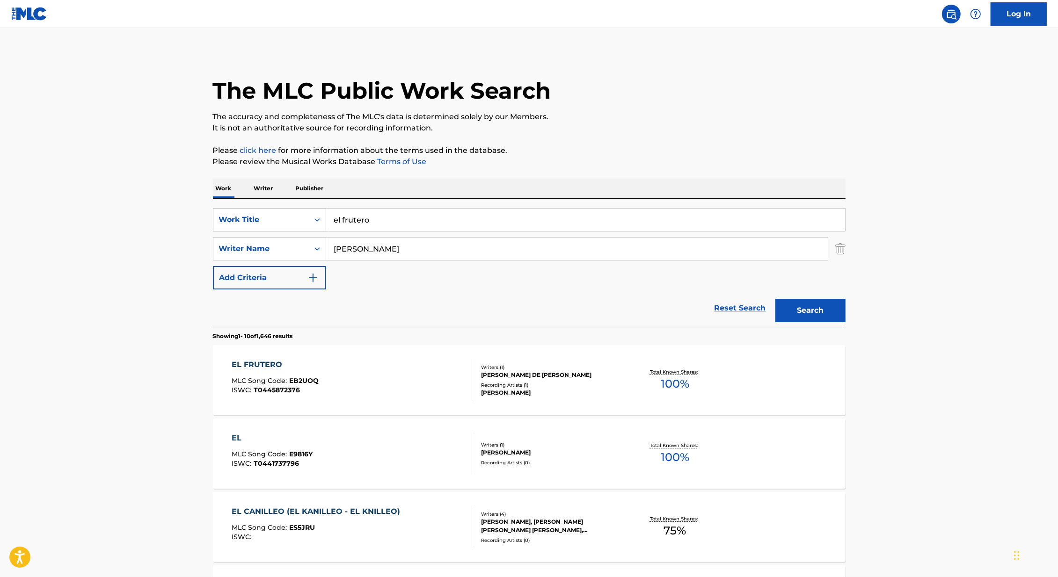
drag, startPoint x: 335, startPoint y: 223, endPoint x: 281, endPoint y: 223, distance: 54.7
click at [282, 223] on div "SearchWithCriteria8d1e3237-bf0c-4d3a-9f19-b60d8e48d8e0 Work Title el frutero" at bounding box center [529, 219] width 633 height 23
paste input "El Novio Pregunton"
type input "El Novio Pregunton"
click at [104, 247] on main "The MLC Public Work Search The accuracy and completeness of The MLC's data is d…" at bounding box center [529, 578] width 1058 height 1101
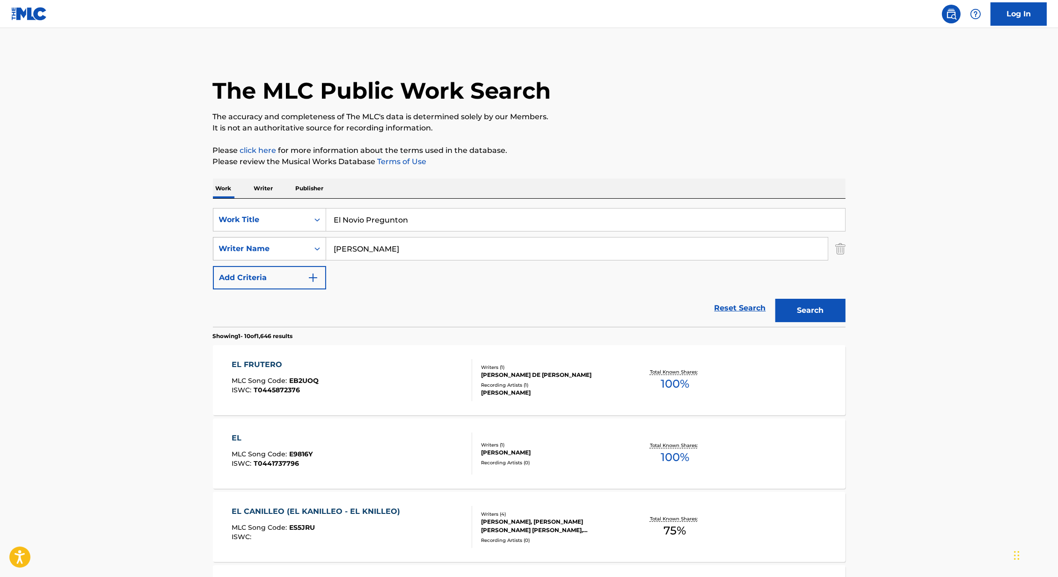
drag, startPoint x: 356, startPoint y: 246, endPoint x: 284, endPoint y: 246, distance: 72.1
click at [286, 246] on div "SearchWithCriteria418c324f-fc0e-44a5-acb5-8532e4a960c9 Writer Name [PERSON_NAME]" at bounding box center [529, 248] width 633 height 23
click at [828, 314] on button "Search" at bounding box center [810, 310] width 70 height 23
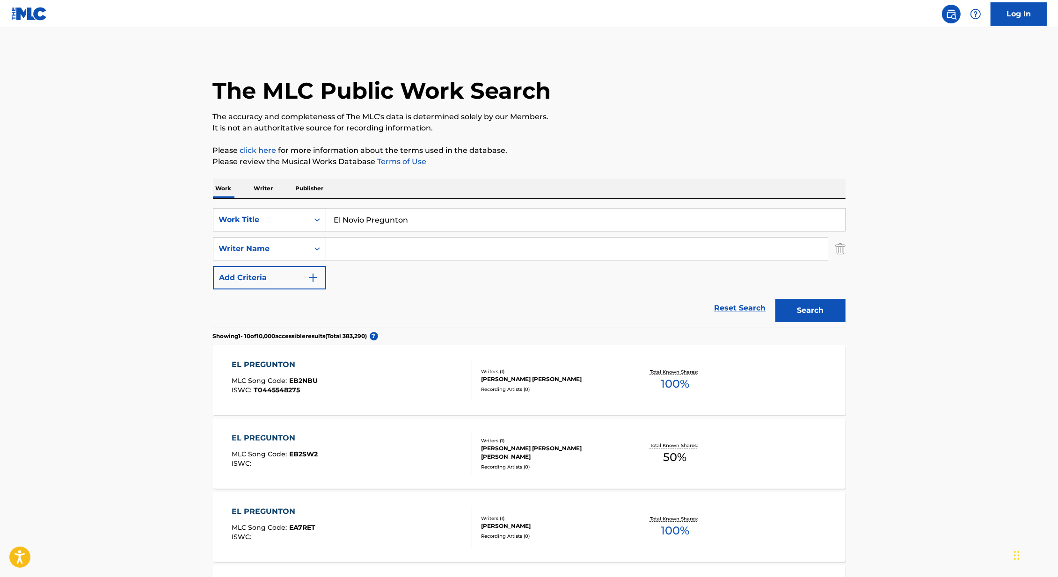
click at [488, 247] on input "Search Form" at bounding box center [577, 249] width 502 height 22
type input "e"
type input "[PERSON_NAME]"
click at [775, 299] on button "Search" at bounding box center [810, 310] width 70 height 23
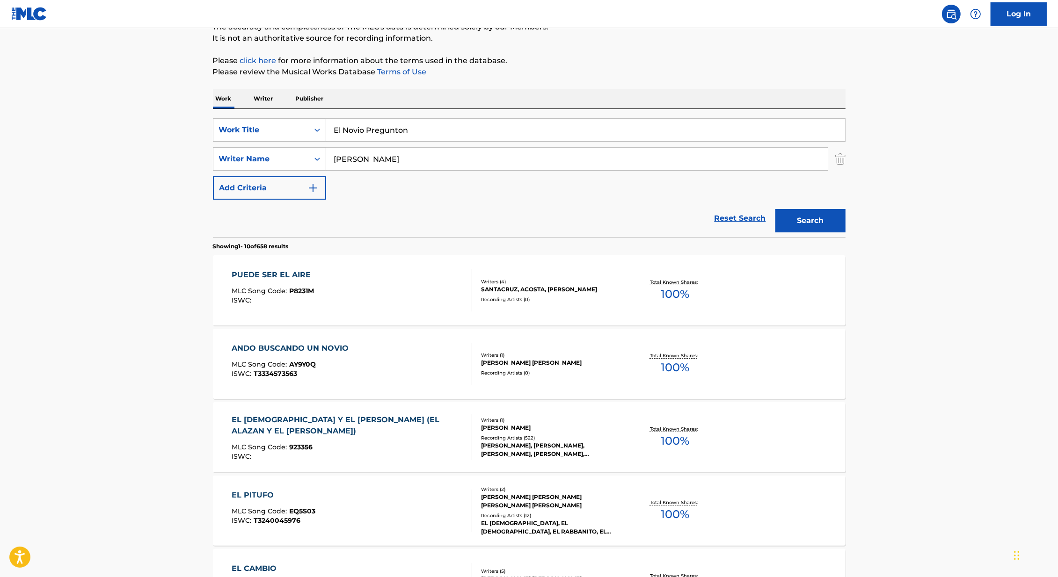
scroll to position [92, 0]
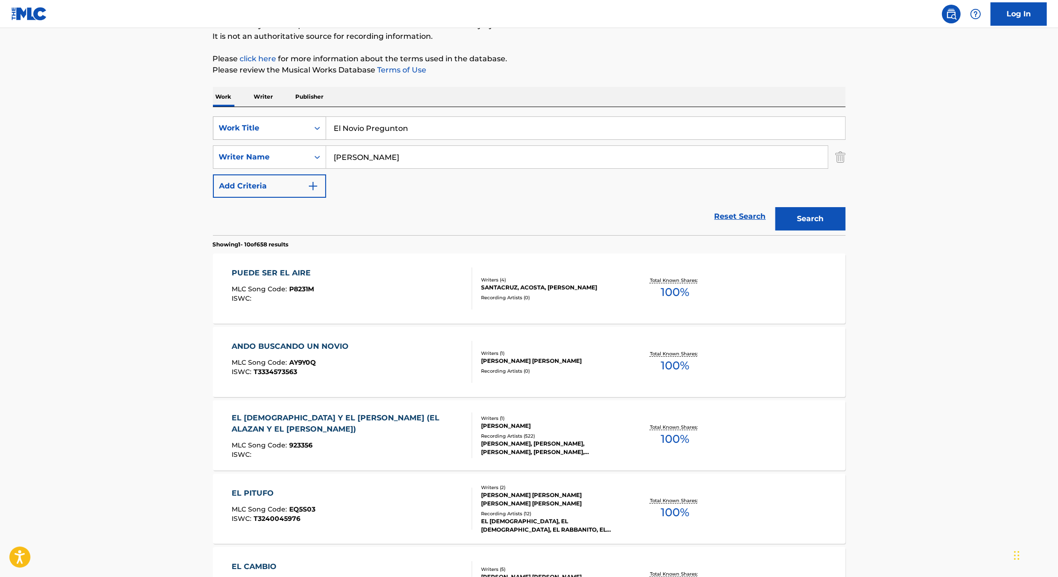
drag, startPoint x: 419, startPoint y: 132, endPoint x: 313, endPoint y: 120, distance: 107.4
click at [313, 120] on div "SearchWithCriteria8d1e3237-bf0c-4d3a-9f19-b60d8e48d8e0 Work Title El Novio Preg…" at bounding box center [529, 128] width 633 height 23
click at [775, 207] on button "Search" at bounding box center [810, 218] width 70 height 23
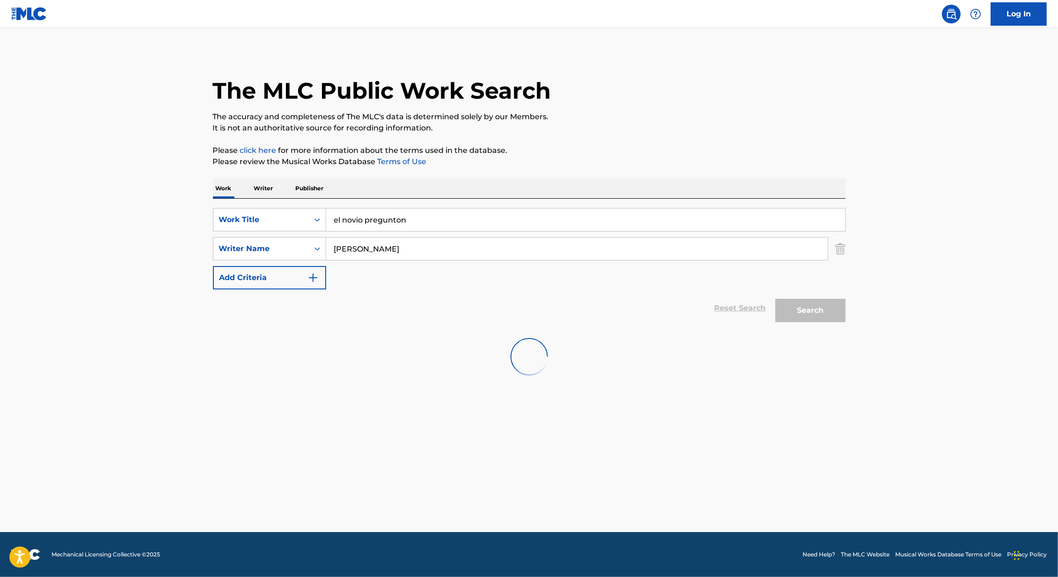
scroll to position [0, 0]
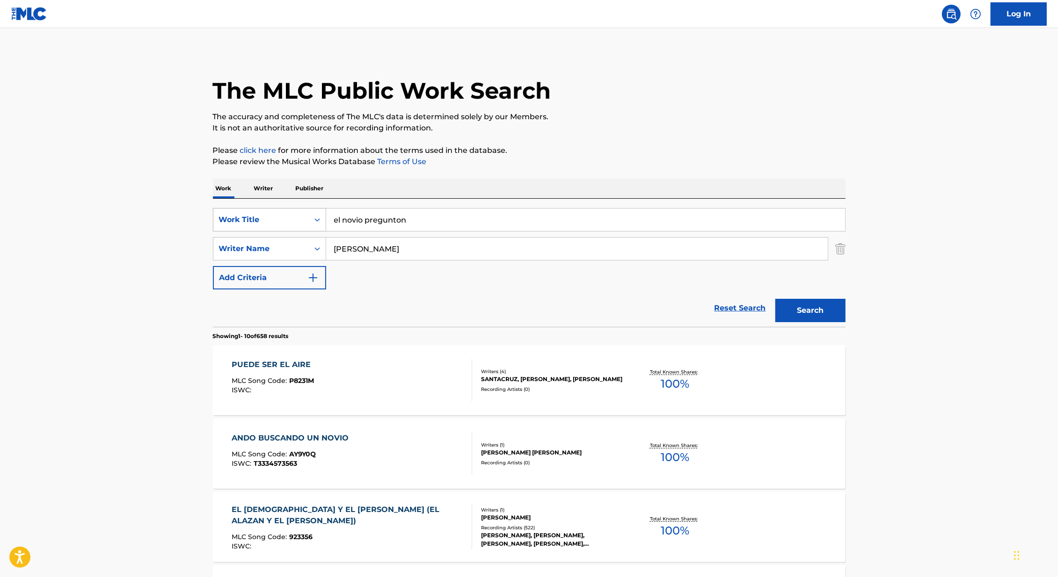
drag, startPoint x: 424, startPoint y: 226, endPoint x: 285, endPoint y: 215, distance: 139.9
click at [286, 215] on div "SearchWithCriteria8d1e3237-bf0c-4d3a-9f19-b60d8e48d8e0 Work Title el novio preg…" at bounding box center [529, 219] width 633 height 23
paste input "Aqui Es Peleando"
type input "Aqui Es Peleando"
click at [850, 236] on div "The MLC Public Work Search The accuracy and completeness of The MLC's data is d…" at bounding box center [529, 587] width 655 height 1073
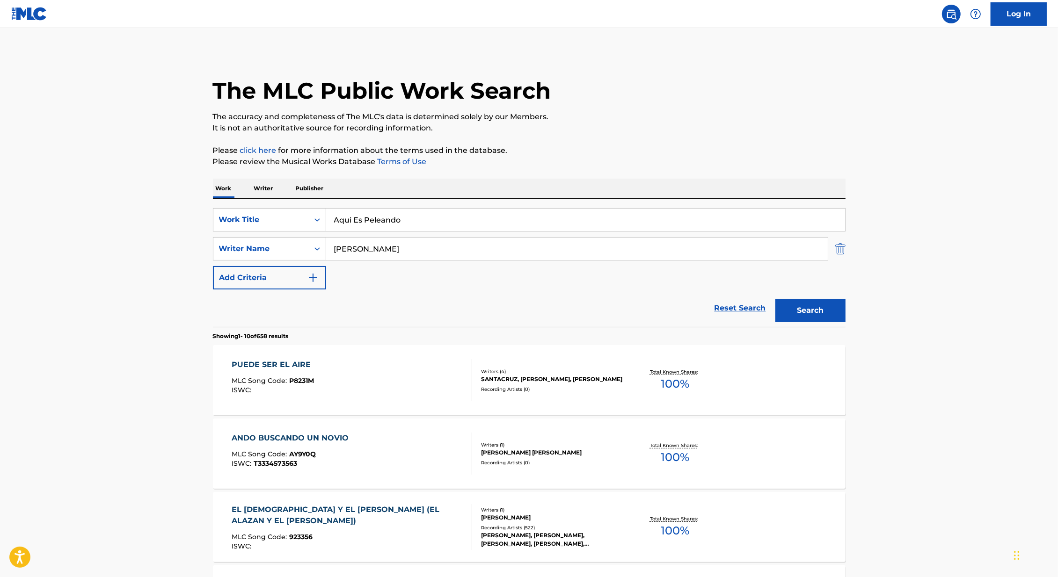
click at [842, 248] on img "Search Form" at bounding box center [840, 248] width 10 height 23
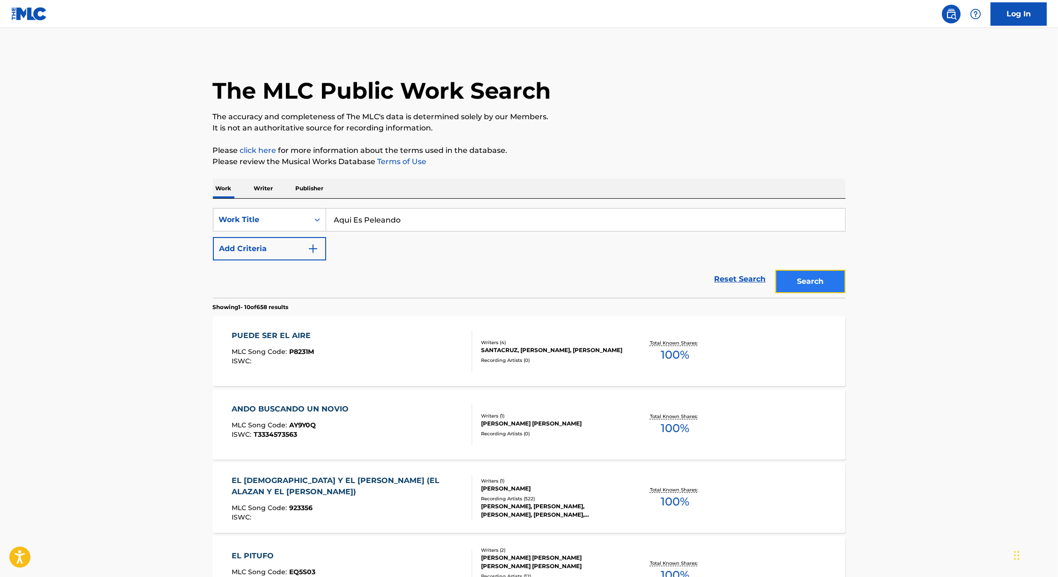
click at [803, 274] on button "Search" at bounding box center [810, 281] width 70 height 23
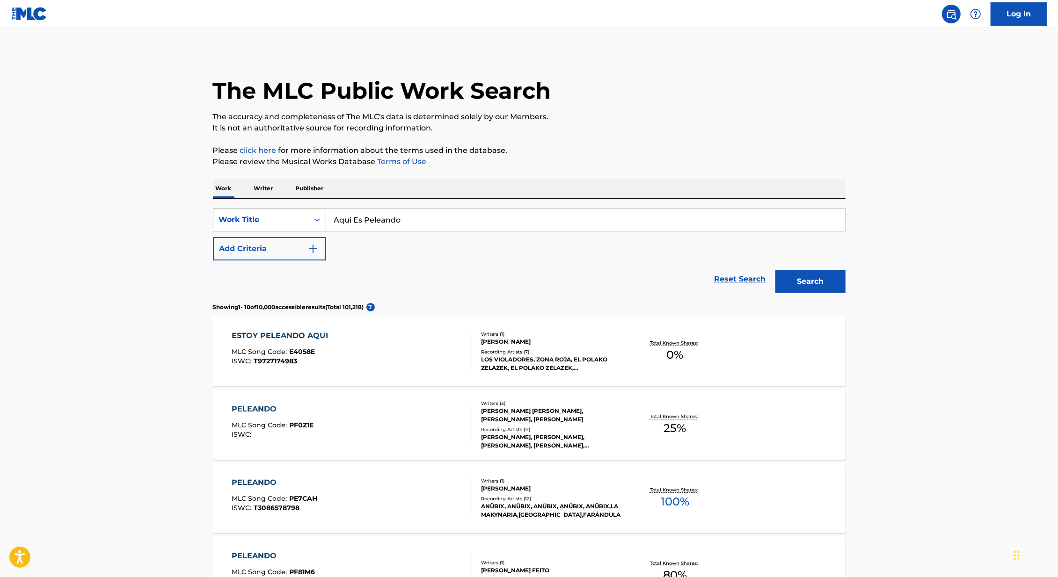
drag, startPoint x: 444, startPoint y: 223, endPoint x: 307, endPoint y: 223, distance: 136.6
click at [307, 223] on div "SearchWithCriteria8d1e3237-bf0c-4d3a-9f19-b60d8e48d8e0 Work Title Aqui Es Pelea…" at bounding box center [529, 219] width 633 height 23
click at [274, 261] on div "Reset Search Search" at bounding box center [529, 279] width 633 height 37
click at [277, 256] on button "Add Criteria" at bounding box center [269, 248] width 113 height 23
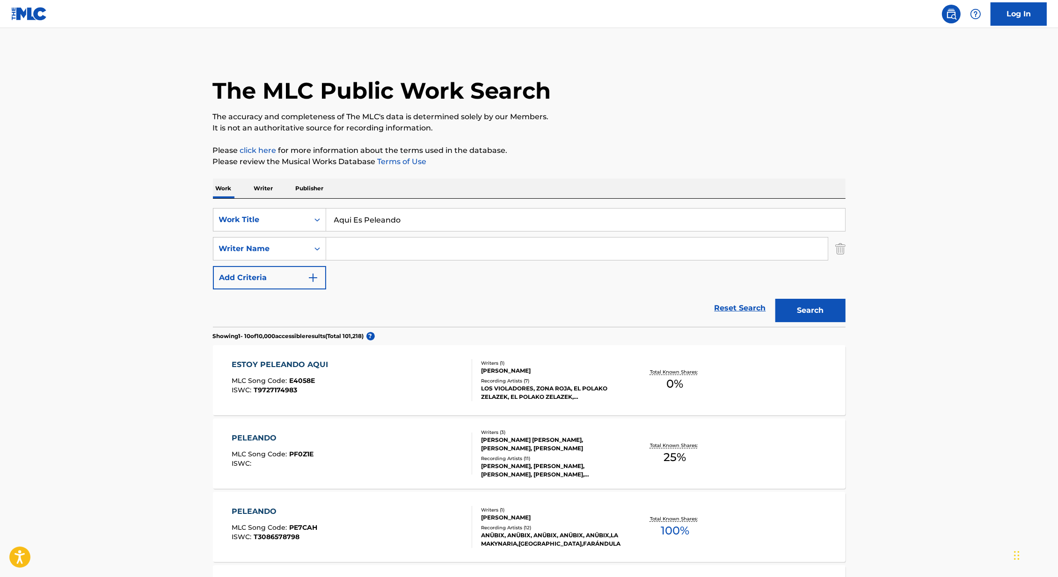
click at [375, 255] on input "Search Form" at bounding box center [577, 249] width 502 height 22
type input "[PERSON_NAME]"
click at [775, 299] on button "Search" at bounding box center [810, 310] width 70 height 23
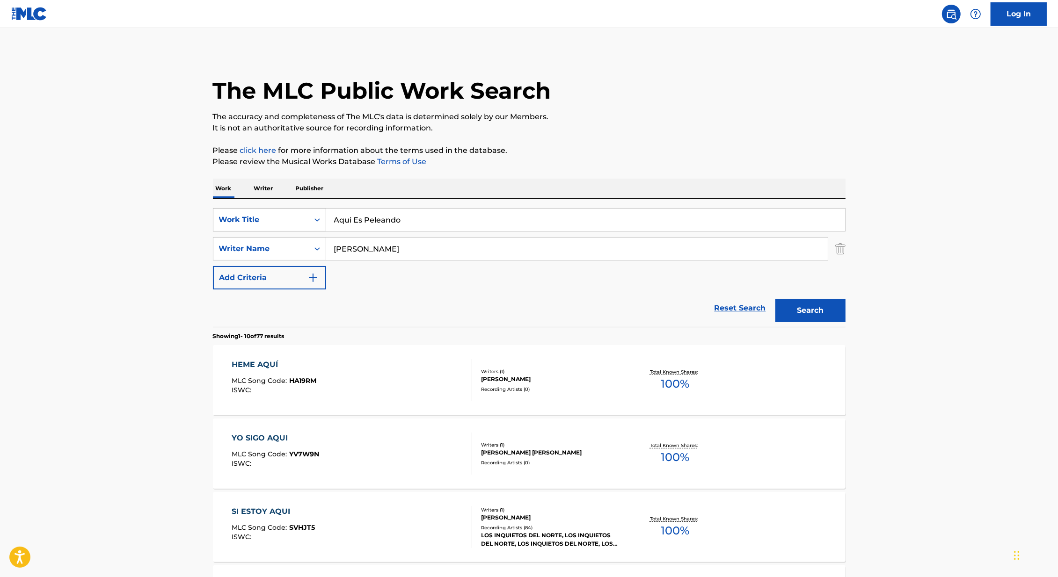
drag, startPoint x: 338, startPoint y: 217, endPoint x: 267, endPoint y: 217, distance: 71.1
click at [267, 217] on div "SearchWithCriteria8d1e3237-bf0c-4d3a-9f19-b60d8e48d8e0 Work Title Aqui Es Pelea…" at bounding box center [529, 219] width 633 height 23
click at [837, 254] on img "Search Form" at bounding box center [840, 248] width 10 height 23
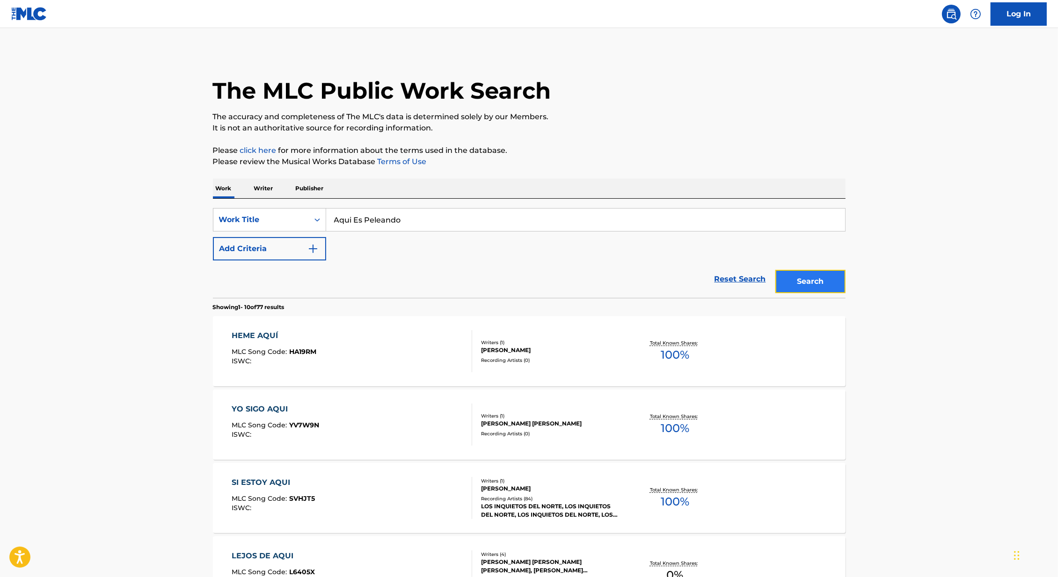
click at [817, 275] on button "Search" at bounding box center [810, 281] width 70 height 23
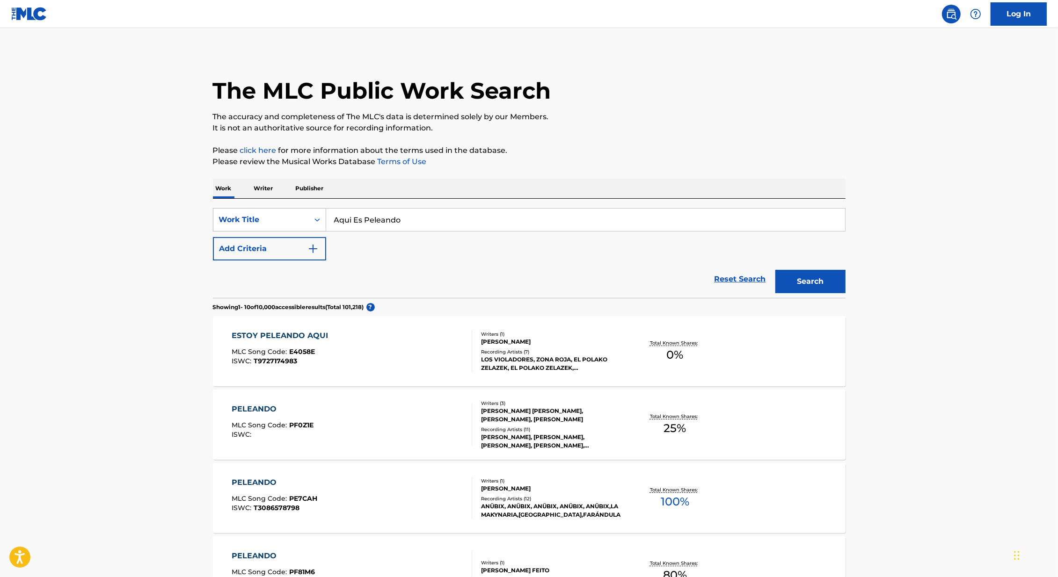
drag, startPoint x: 436, startPoint y: 219, endPoint x: 286, endPoint y: 219, distance: 149.3
click at [287, 219] on div "SearchWithCriteria8d1e3237-bf0c-4d3a-9f19-b60d8e48d8e0 Work Title Aqui Es Pelea…" at bounding box center [529, 219] width 633 height 23
type input "la mazamorra"
click at [775, 270] on button "Search" at bounding box center [810, 281] width 70 height 23
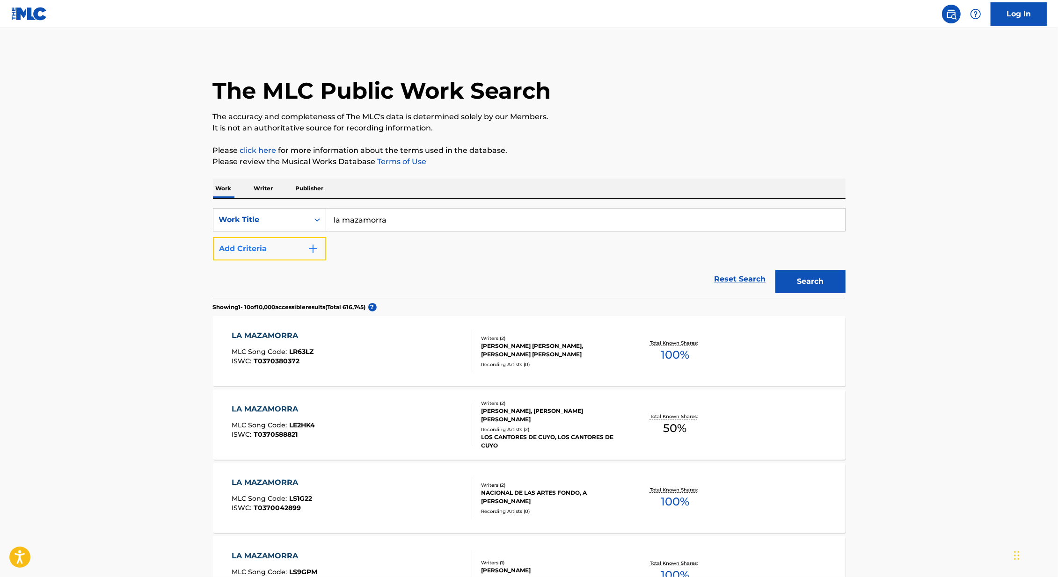
click at [255, 250] on button "Add Criteria" at bounding box center [269, 248] width 113 height 23
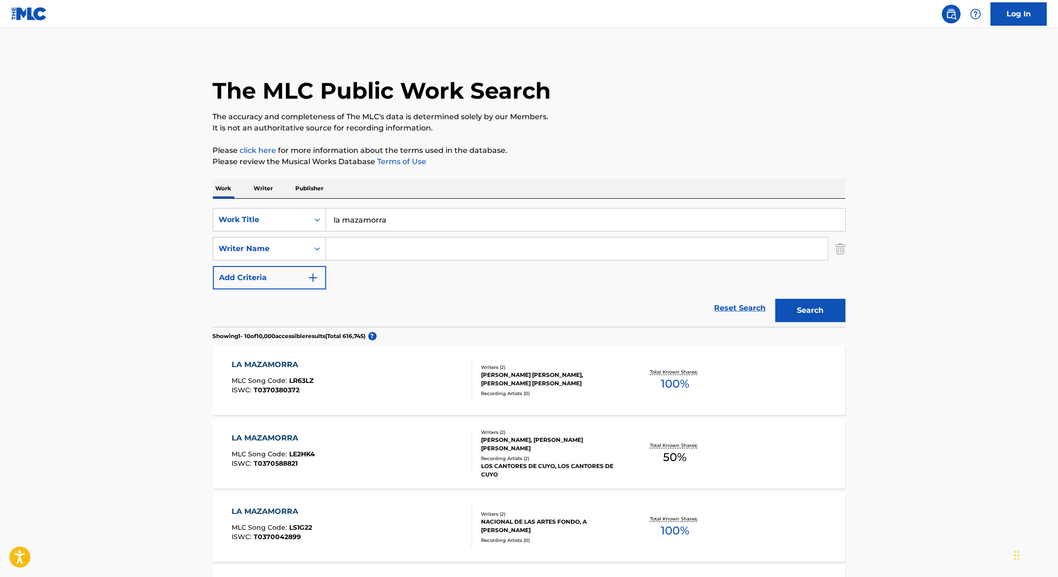
click at [357, 248] on input "Search Form" at bounding box center [577, 249] width 502 height 22
type input "[PERSON_NAME]"
click at [775, 299] on button "Search" at bounding box center [810, 310] width 70 height 23
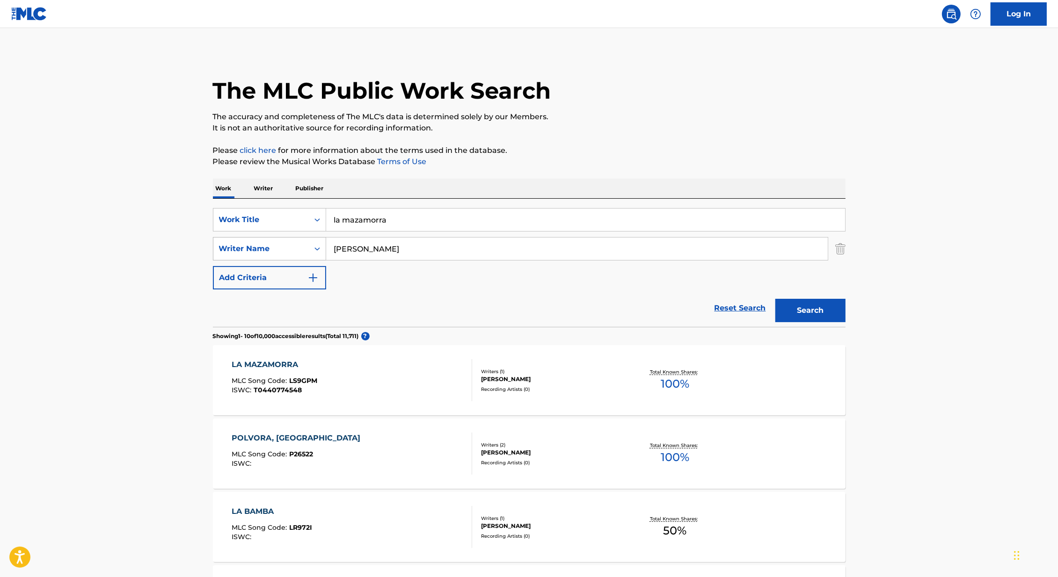
drag, startPoint x: 386, startPoint y: 254, endPoint x: 291, endPoint y: 254, distance: 95.5
click at [291, 254] on div "SearchWithCriteria418c324f-fc0e-44a5-acb5-8532e4a960c9 Writer Name [PERSON_NAME]" at bounding box center [529, 248] width 633 height 23
click at [488, 347] on div "LA MAZAMORRA MLC Song Code : LS9GPM ISWC : T0440774548 Writers ( 1 ) [PERSON_NA…" at bounding box center [529, 380] width 633 height 70
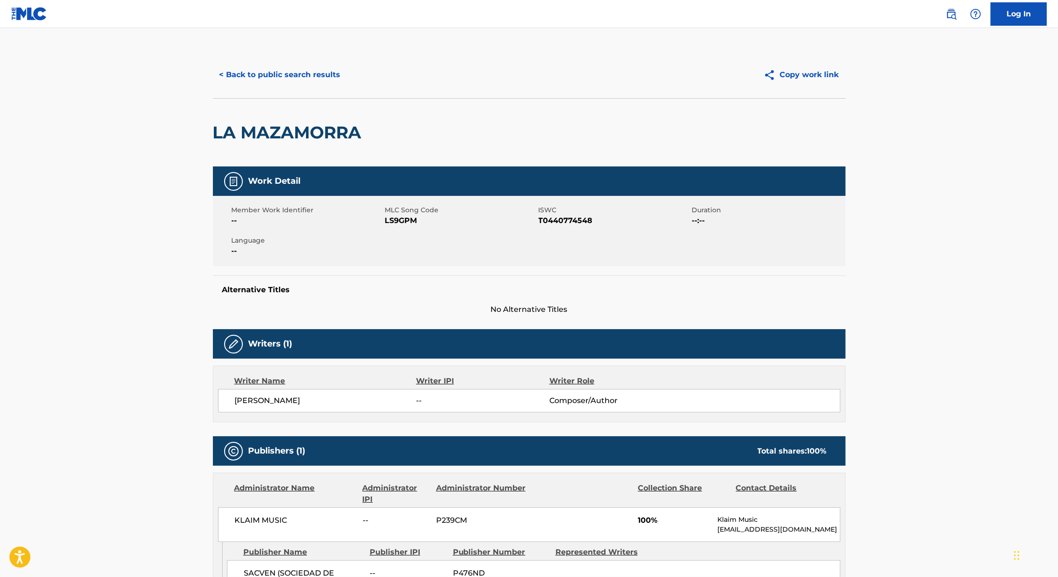
click at [253, 58] on div "< Back to public search results Copy work link" at bounding box center [529, 74] width 633 height 47
click at [246, 75] on button "< Back to public search results" at bounding box center [280, 74] width 134 height 23
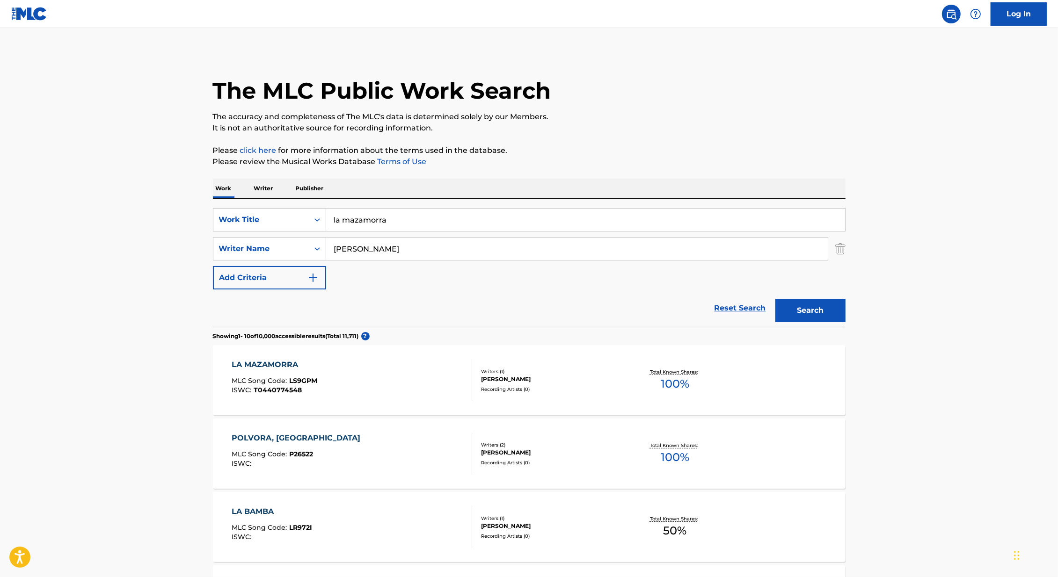
click at [335, 251] on input "[PERSON_NAME]" at bounding box center [577, 249] width 502 height 22
click at [775, 299] on button "Search" at bounding box center [810, 310] width 70 height 23
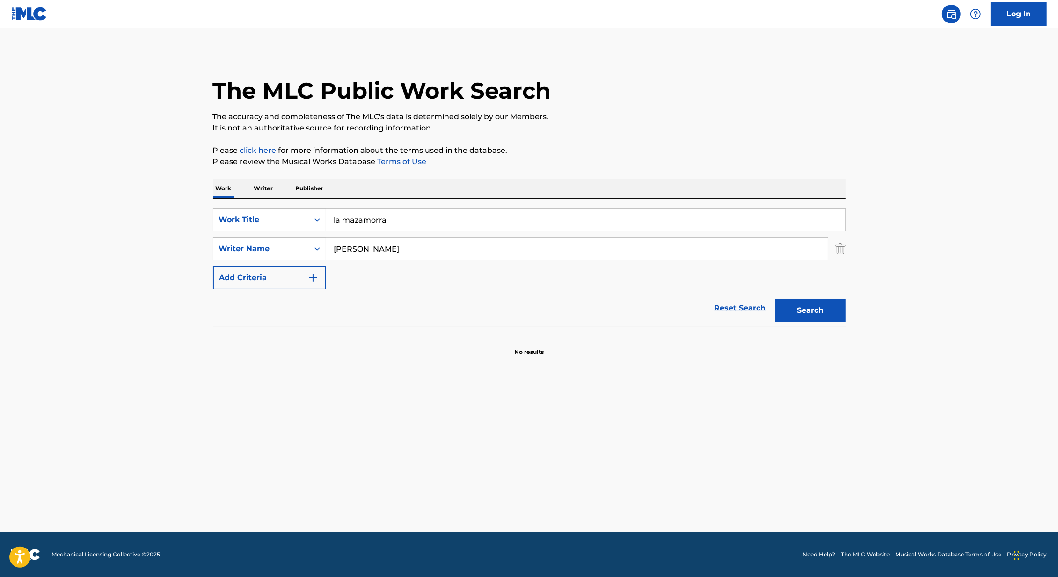
click at [775, 299] on button "Search" at bounding box center [810, 310] width 70 height 23
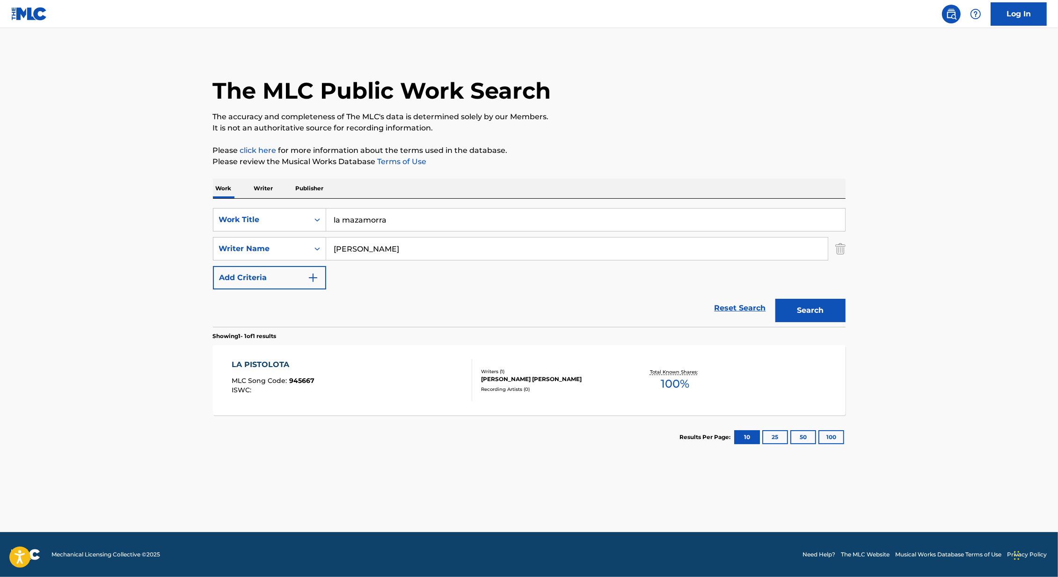
click at [368, 252] on input "[PERSON_NAME]" at bounding box center [577, 249] width 502 height 22
click at [775, 299] on button "Search" at bounding box center [810, 310] width 70 height 23
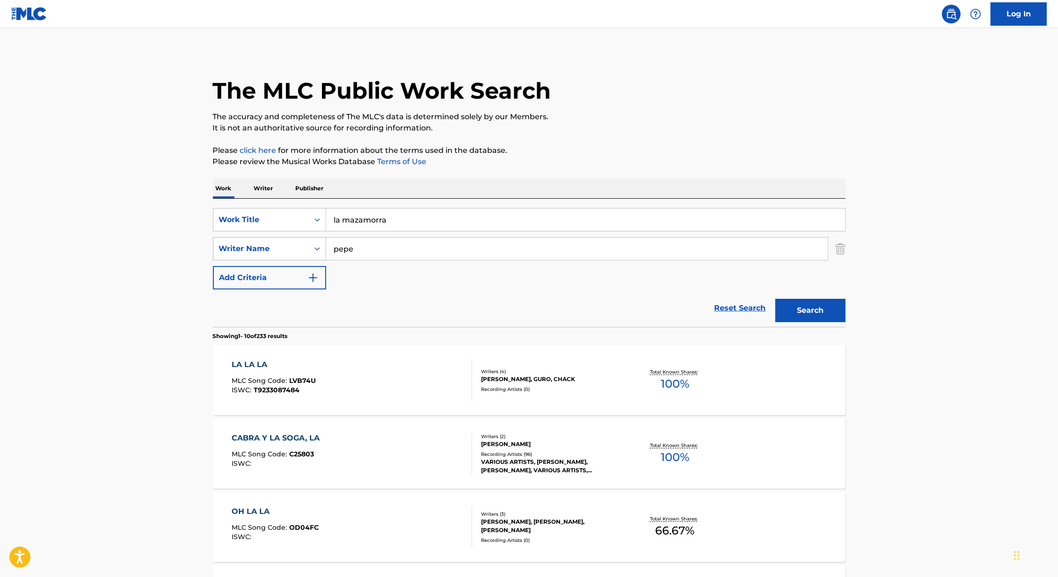
drag, startPoint x: 360, startPoint y: 253, endPoint x: 223, endPoint y: 253, distance: 137.6
click at [224, 253] on div "SearchWithCriteria418c324f-fc0e-44a5-acb5-8532e4a960c9 Writer Name [PERSON_NAME]" at bounding box center [529, 248] width 633 height 23
type input "[PERSON_NAME]"
click at [775, 299] on button "Search" at bounding box center [810, 310] width 70 height 23
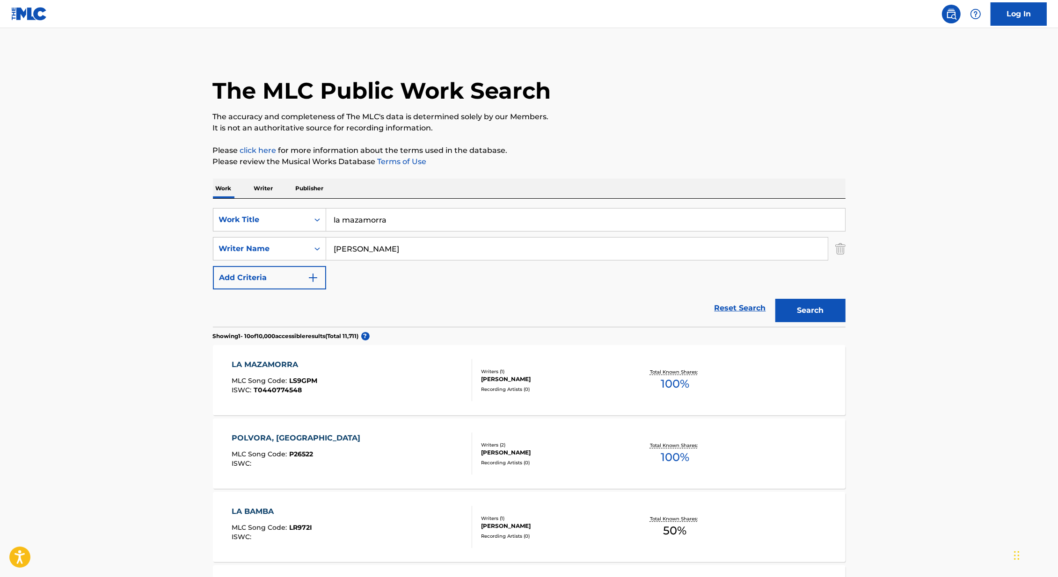
click at [335, 388] on div "LA MAZAMORRA MLC Song Code : LS9GPM ISWC : T0440774548" at bounding box center [352, 380] width 241 height 42
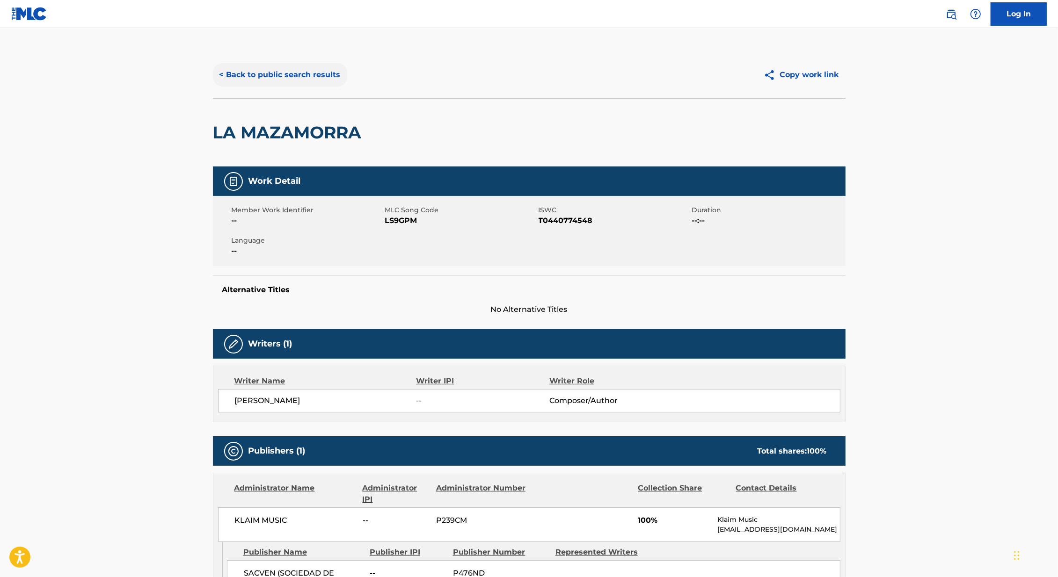
click at [272, 72] on button "< Back to public search results" at bounding box center [280, 74] width 134 height 23
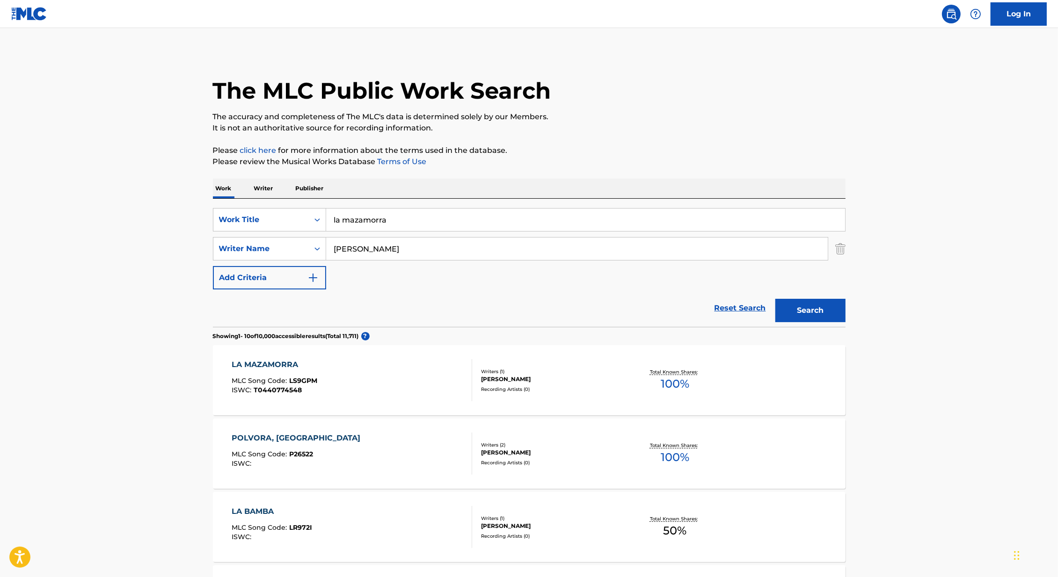
click at [407, 209] on input "la mazamorra" at bounding box center [585, 220] width 519 height 22
drag, startPoint x: 406, startPoint y: 216, endPoint x: 201, endPoint y: 215, distance: 204.9
click at [201, 215] on main "The MLC Public Work Search The accuracy and completeness of The MLC's data is d…" at bounding box center [529, 578] width 1058 height 1101
type input "[PERSON_NAME]"
drag, startPoint x: 380, startPoint y: 244, endPoint x: 241, endPoint y: 244, distance: 138.5
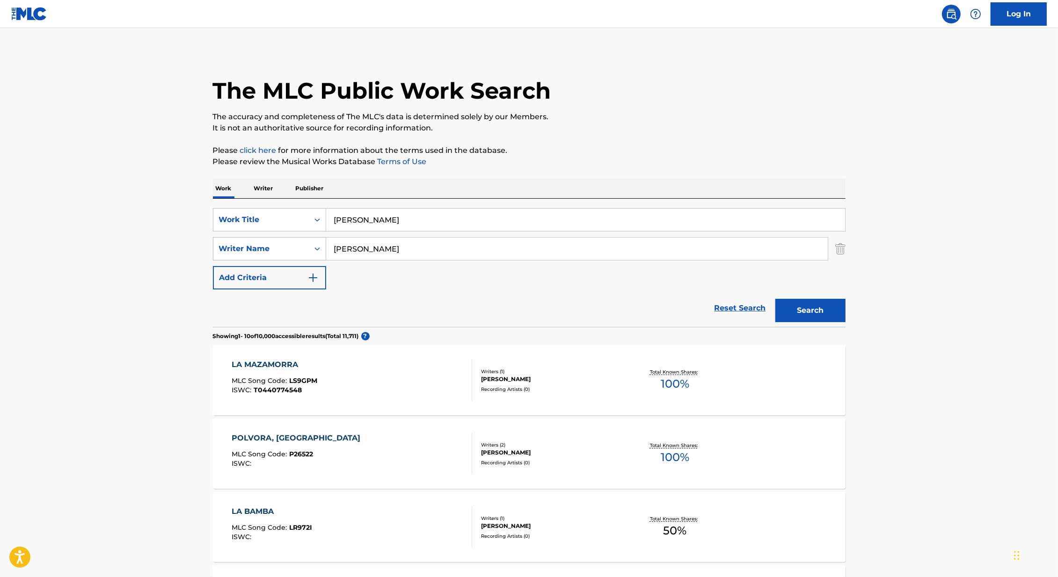
click at [242, 244] on div "SearchWithCriteria418c324f-fc0e-44a5-acb5-8532e4a960c9 Writer Name [PERSON_NAME]" at bounding box center [529, 248] width 633 height 23
click at [775, 299] on button "Search" at bounding box center [810, 310] width 70 height 23
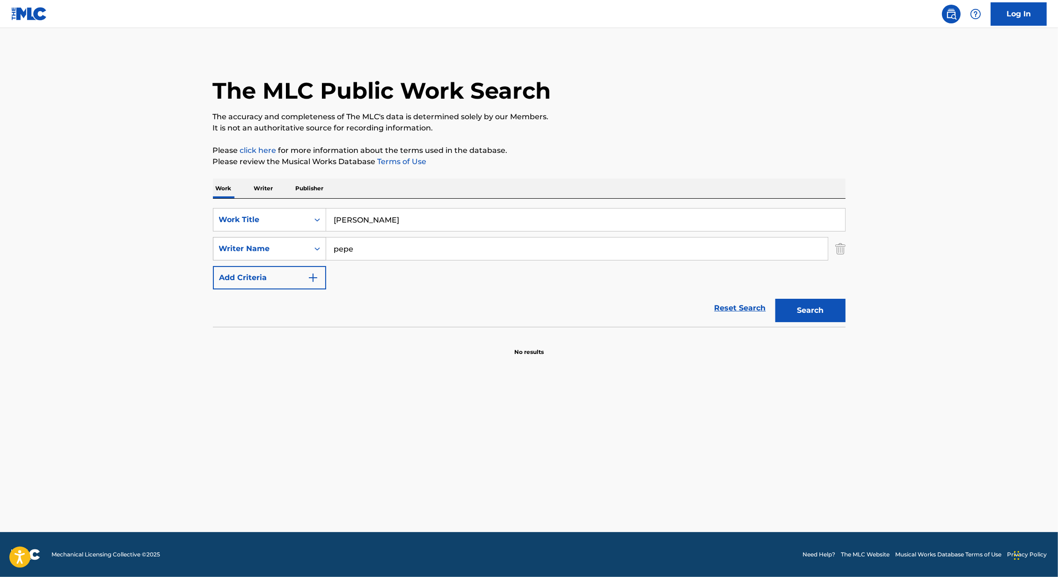
drag, startPoint x: 366, startPoint y: 248, endPoint x: 319, endPoint y: 248, distance: 47.3
click at [319, 248] on div "SearchWithCriteria418c324f-fc0e-44a5-acb5-8532e4a960c9 Writer Name [PERSON_NAME]" at bounding box center [529, 248] width 633 height 23
type input "[PERSON_NAME]"
click at [775, 299] on button "Search" at bounding box center [810, 310] width 70 height 23
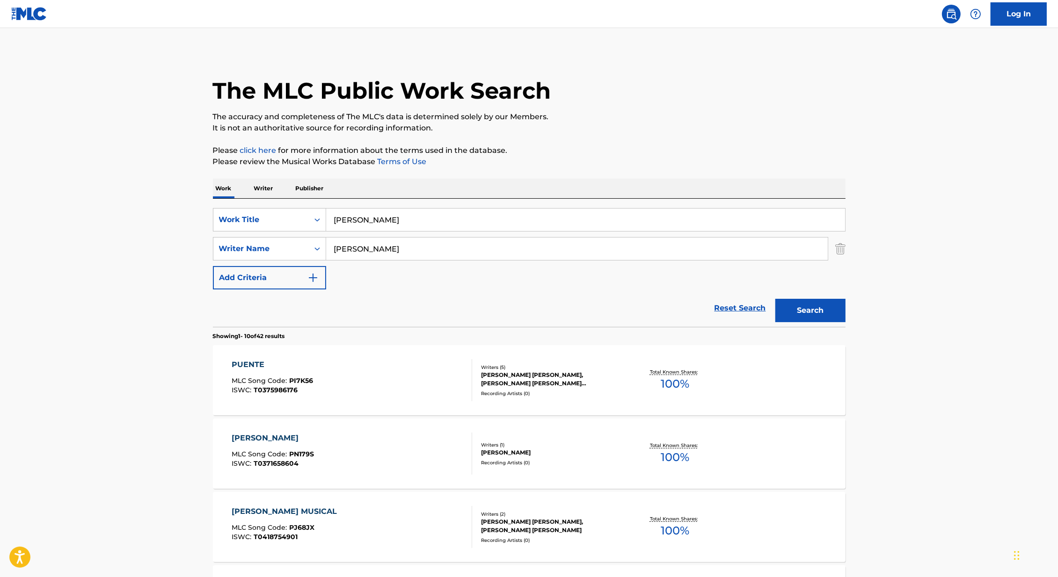
click at [374, 264] on div "SearchWithCriteria8d1e3237-bf0c-4d3a-9f19-b60d8e48d8e0 Work Title [PERSON_NAME]…" at bounding box center [529, 248] width 633 height 81
click at [370, 226] on input "[PERSON_NAME]" at bounding box center [585, 220] width 519 height 22
click at [775, 299] on button "Search" at bounding box center [810, 310] width 70 height 23
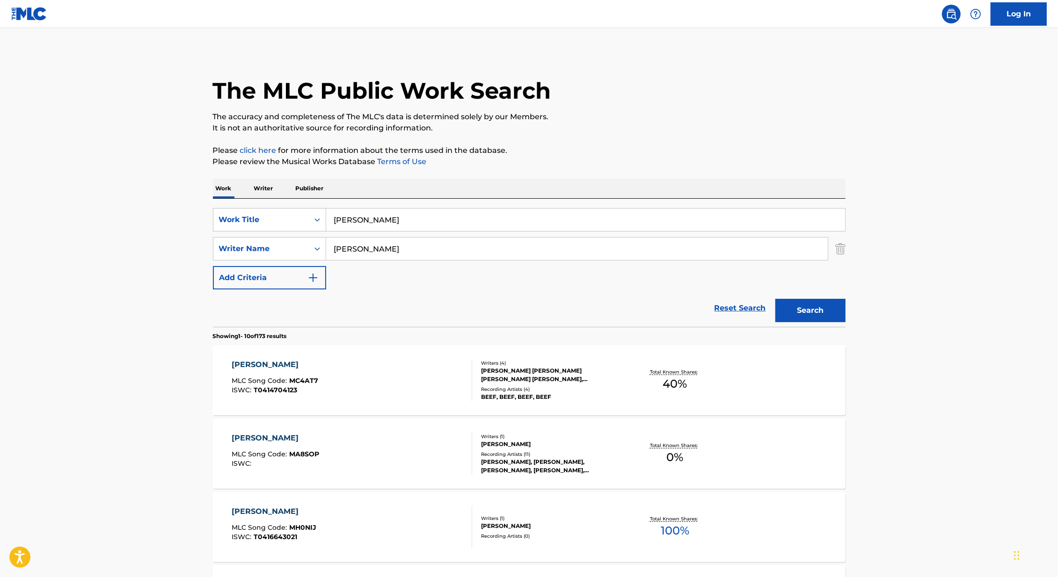
drag, startPoint x: 414, startPoint y: 221, endPoint x: 181, endPoint y: 221, distance: 233.5
click at [181, 221] on main "The MLC Public Work Search The accuracy and completeness of The MLC's data is d…" at bounding box center [529, 578] width 1058 height 1101
type input "el [PERSON_NAME]"
click at [775, 299] on button "Search" at bounding box center [810, 310] width 70 height 23
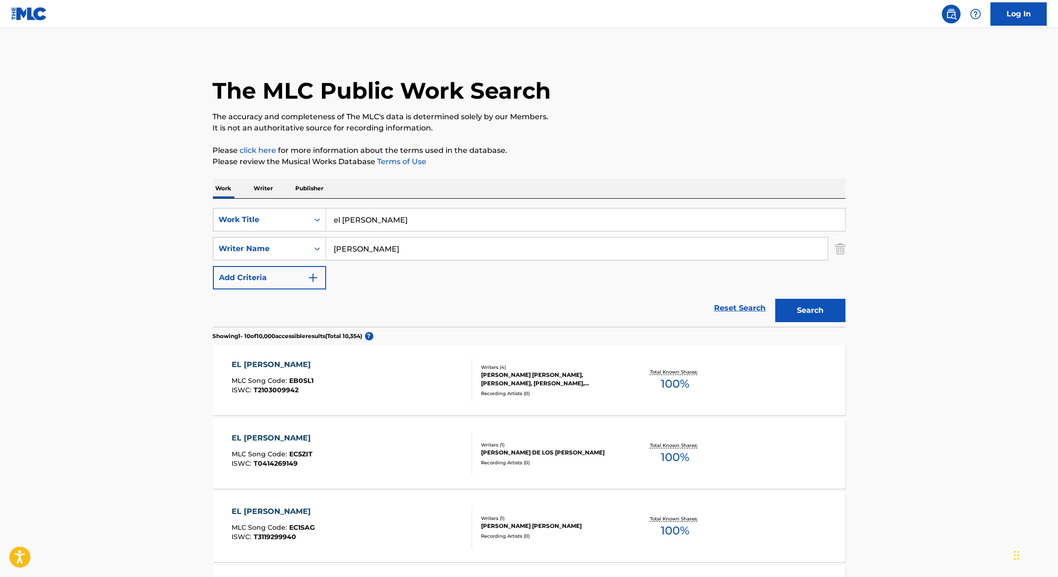
click at [334, 249] on input "[PERSON_NAME]" at bounding box center [577, 249] width 502 height 22
type input "[PERSON_NAME]"
click at [775, 299] on button "Search" at bounding box center [810, 310] width 70 height 23
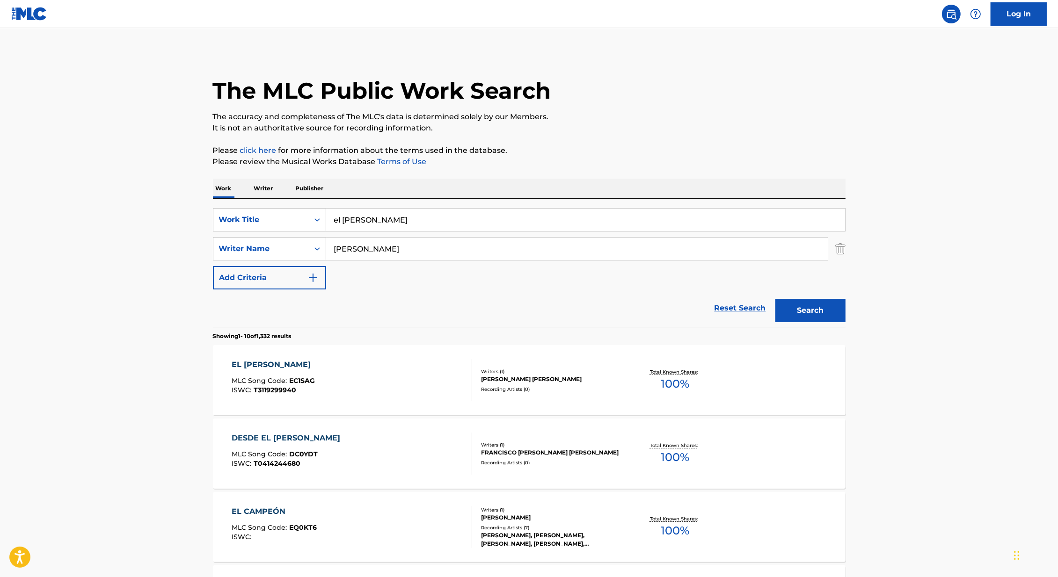
click at [537, 394] on div "EL [PERSON_NAME] MLC Song Code : EC1SAG ISWC : T3119299940 Writers ( 1 ) [PERSO…" at bounding box center [529, 380] width 633 height 70
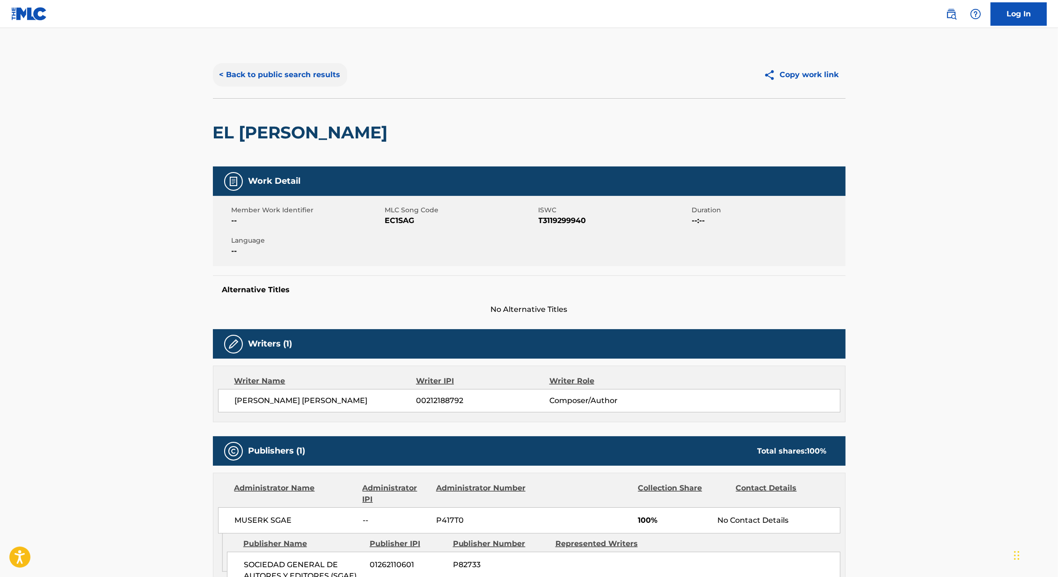
click at [258, 79] on button "< Back to public search results" at bounding box center [280, 74] width 134 height 23
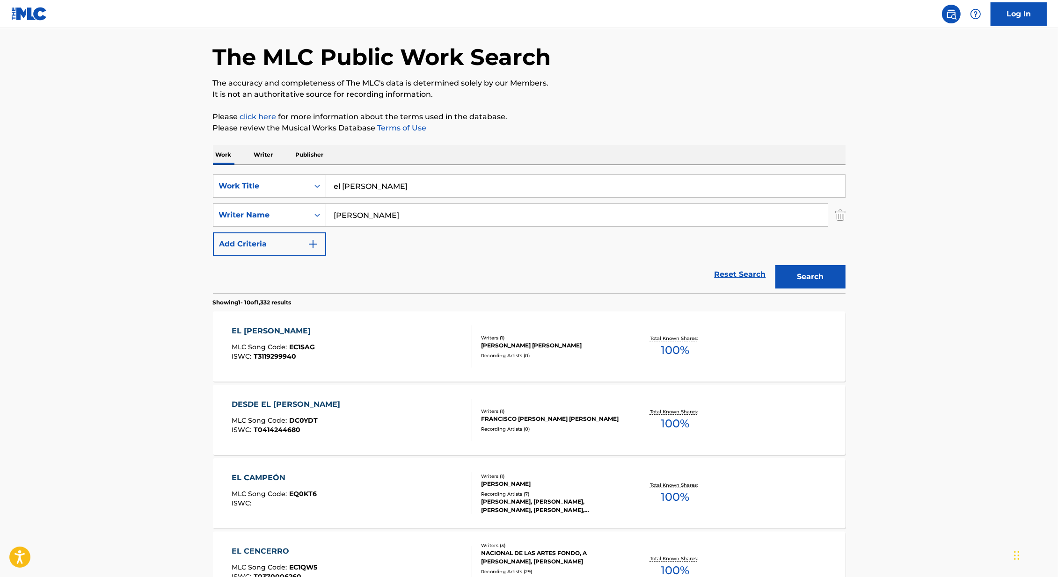
scroll to position [44, 0]
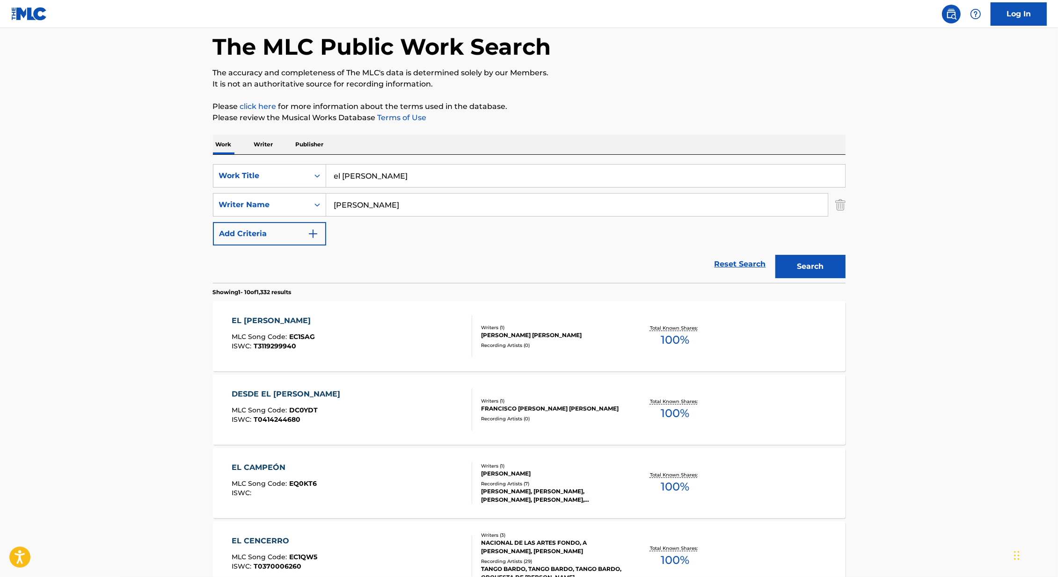
click at [565, 337] on div "[PERSON_NAME] [PERSON_NAME]" at bounding box center [551, 335] width 141 height 8
